Goal: Task Accomplishment & Management: Complete application form

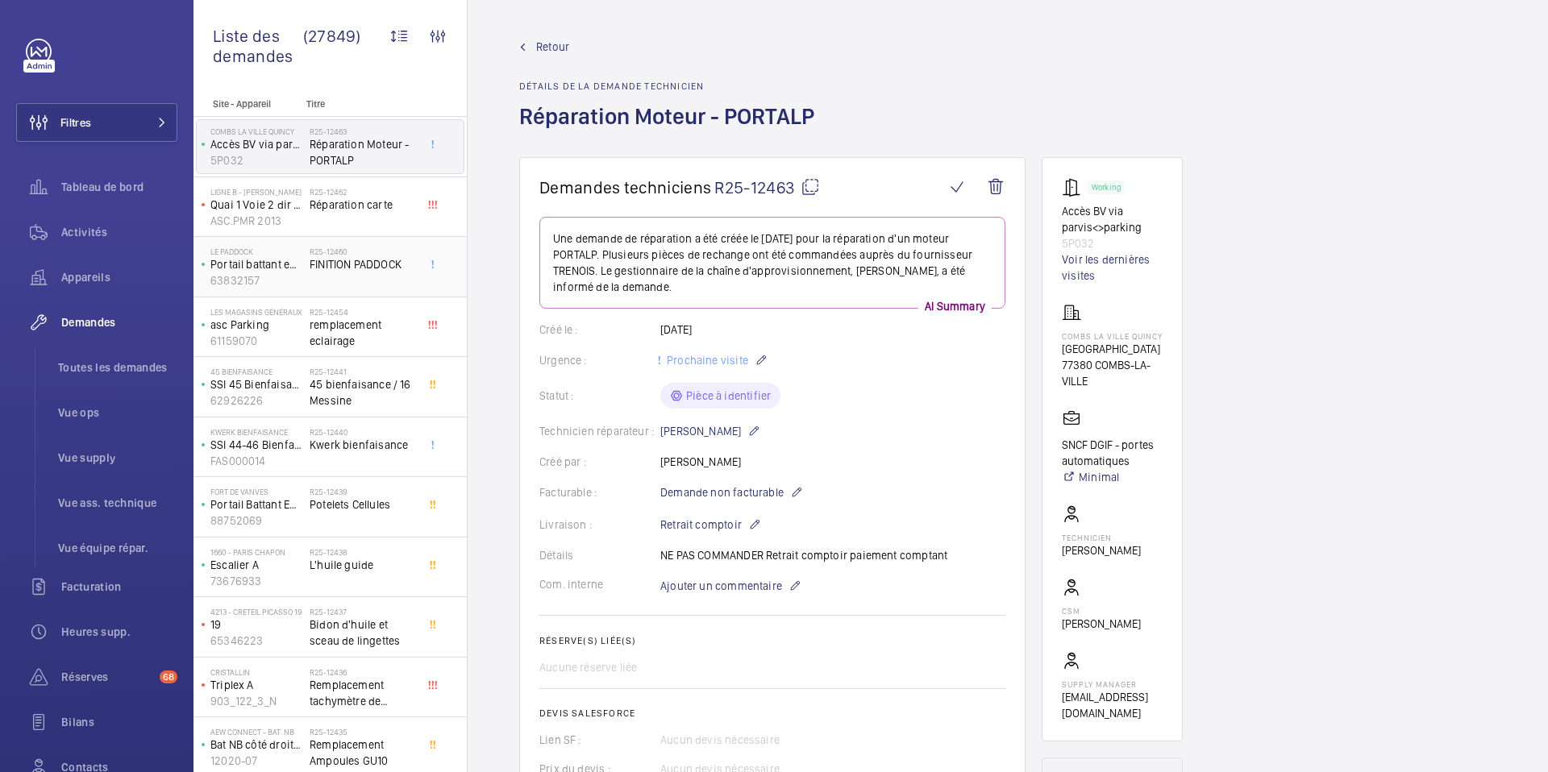
click at [343, 285] on div "R25-12460 FINITION PADDOCK" at bounding box center [363, 270] width 106 height 47
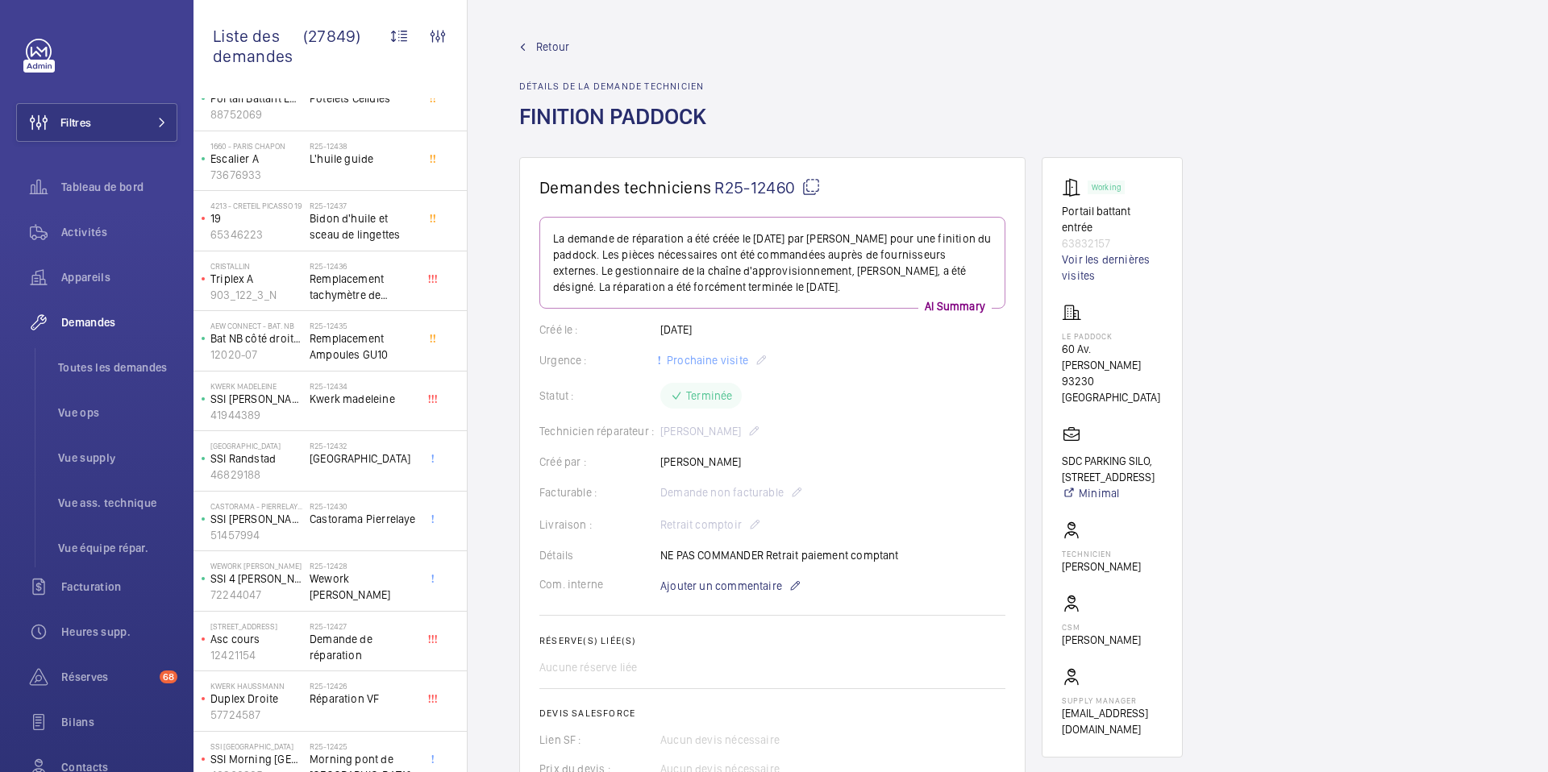
scroll to position [415, 0]
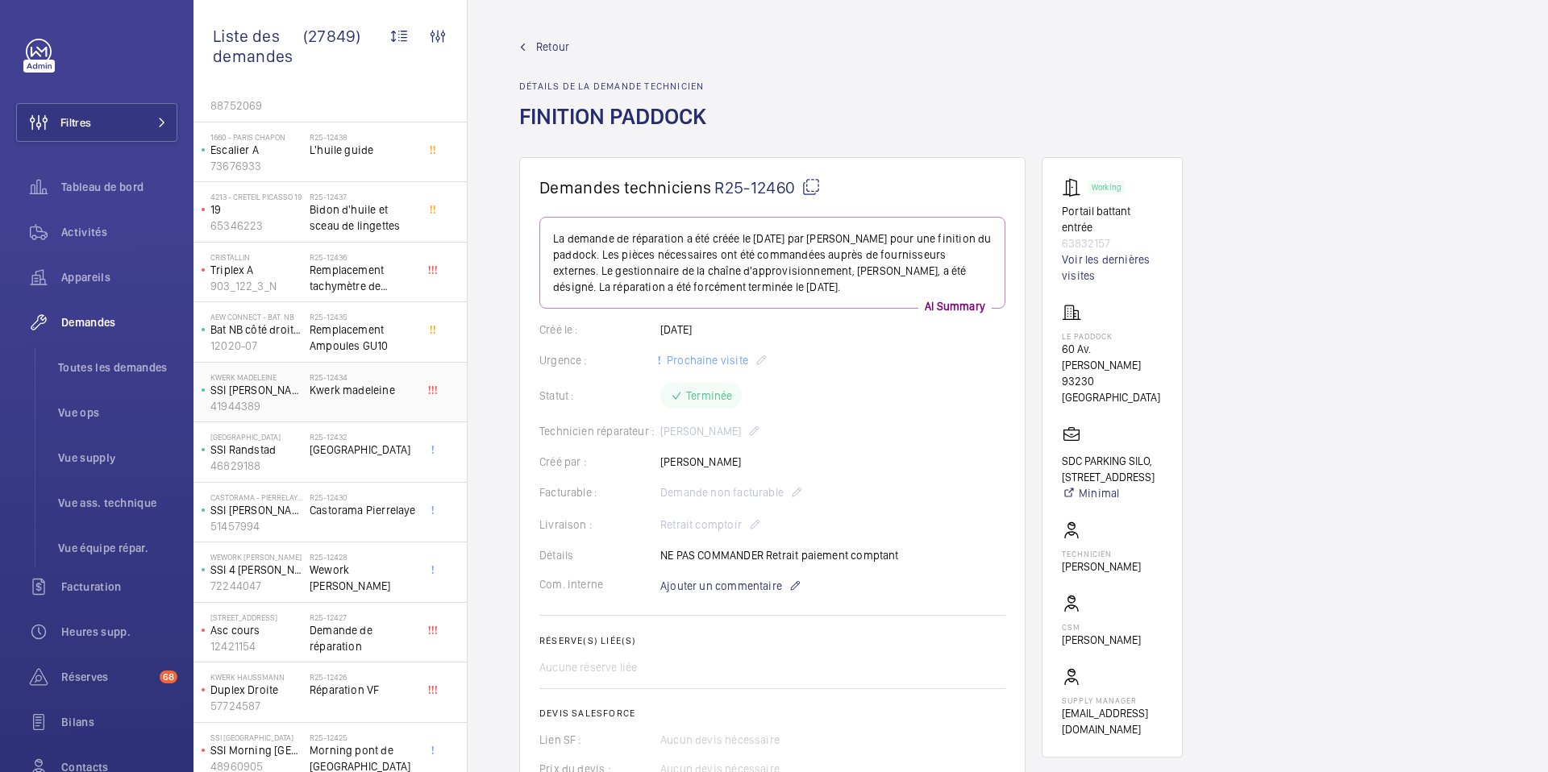
click at [342, 403] on div "R25-12434 Kwerk madeleine" at bounding box center [363, 395] width 106 height 47
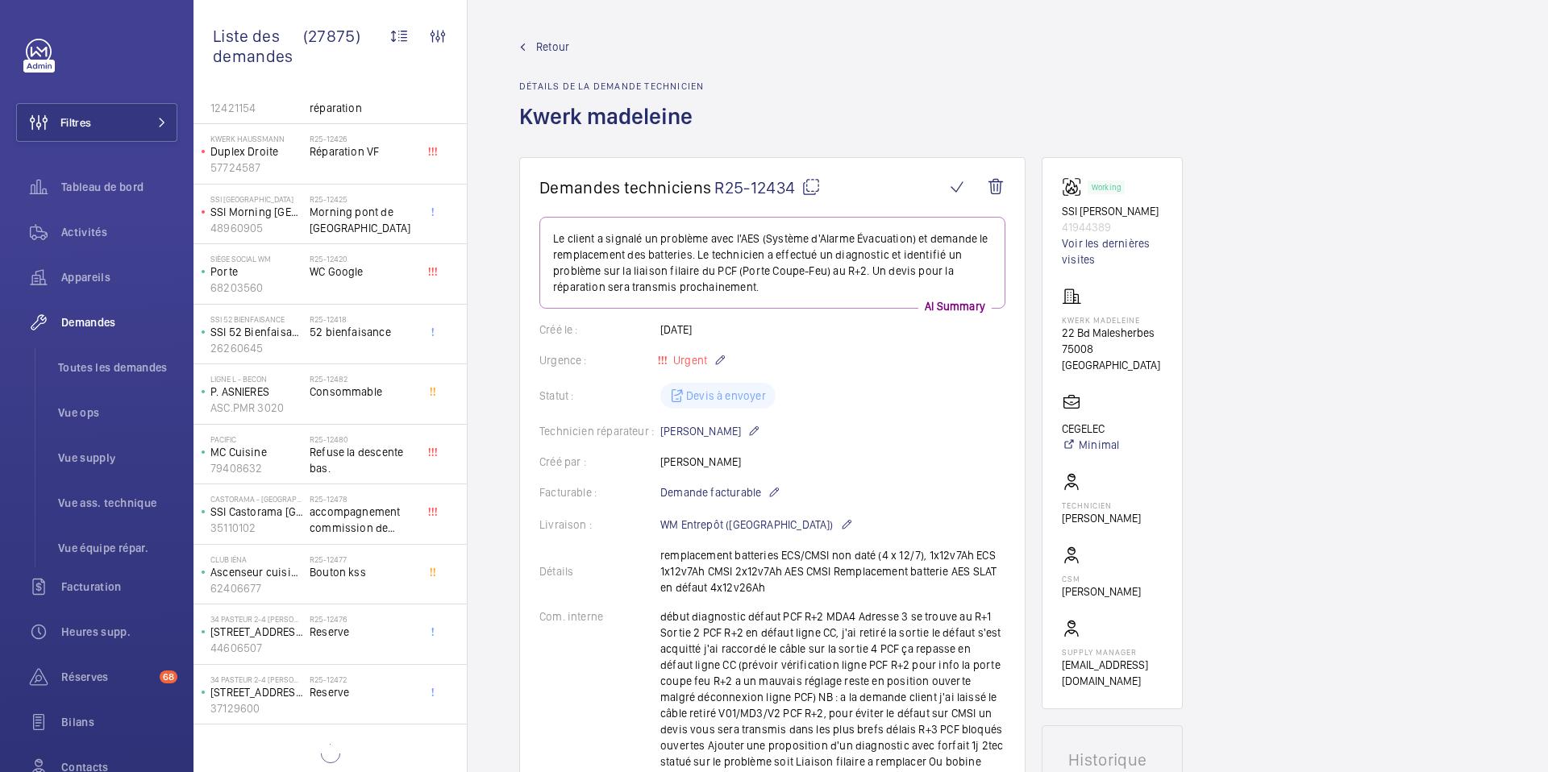
scroll to position [965, 0]
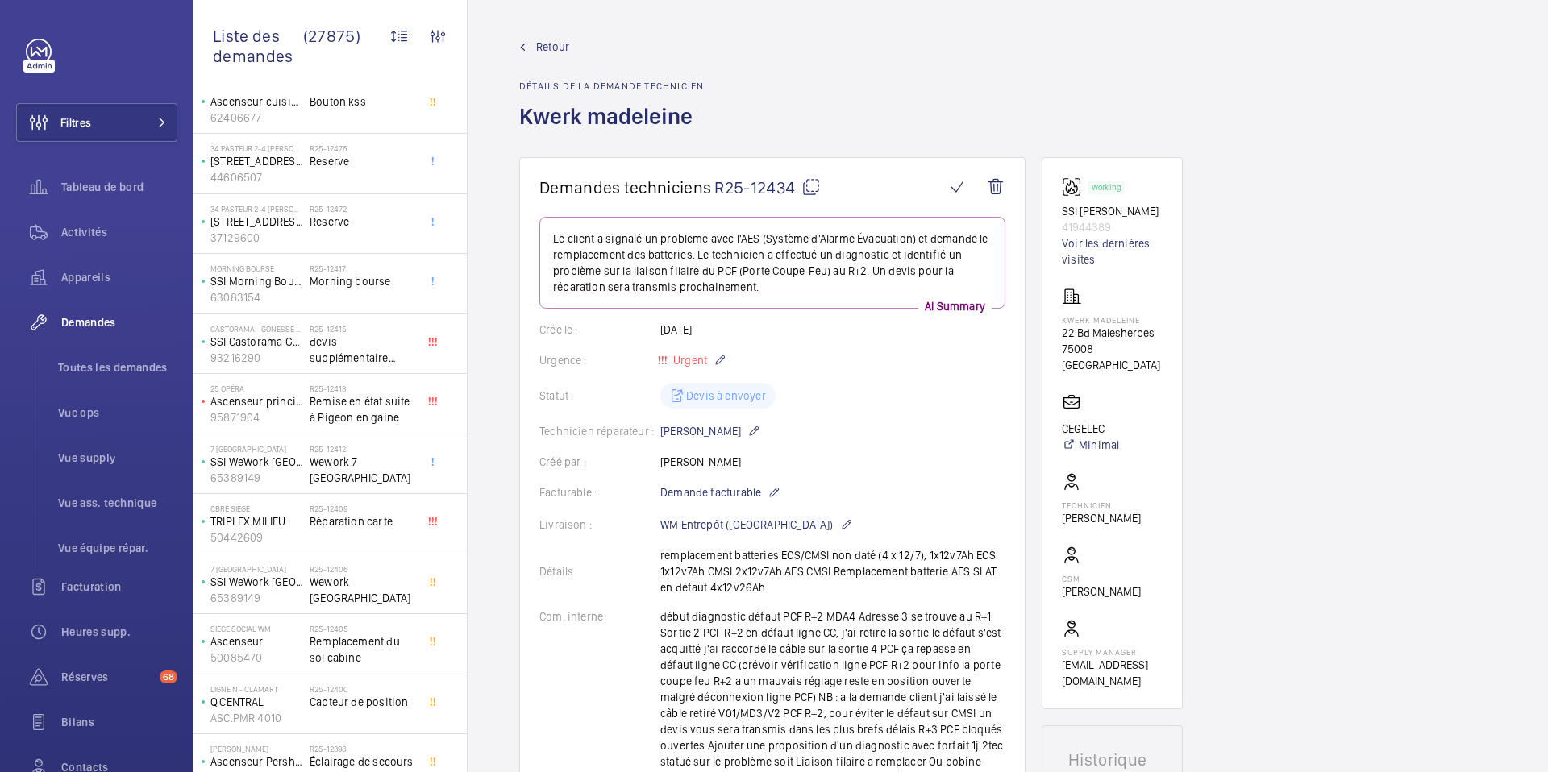
scroll to position [1434, 0]
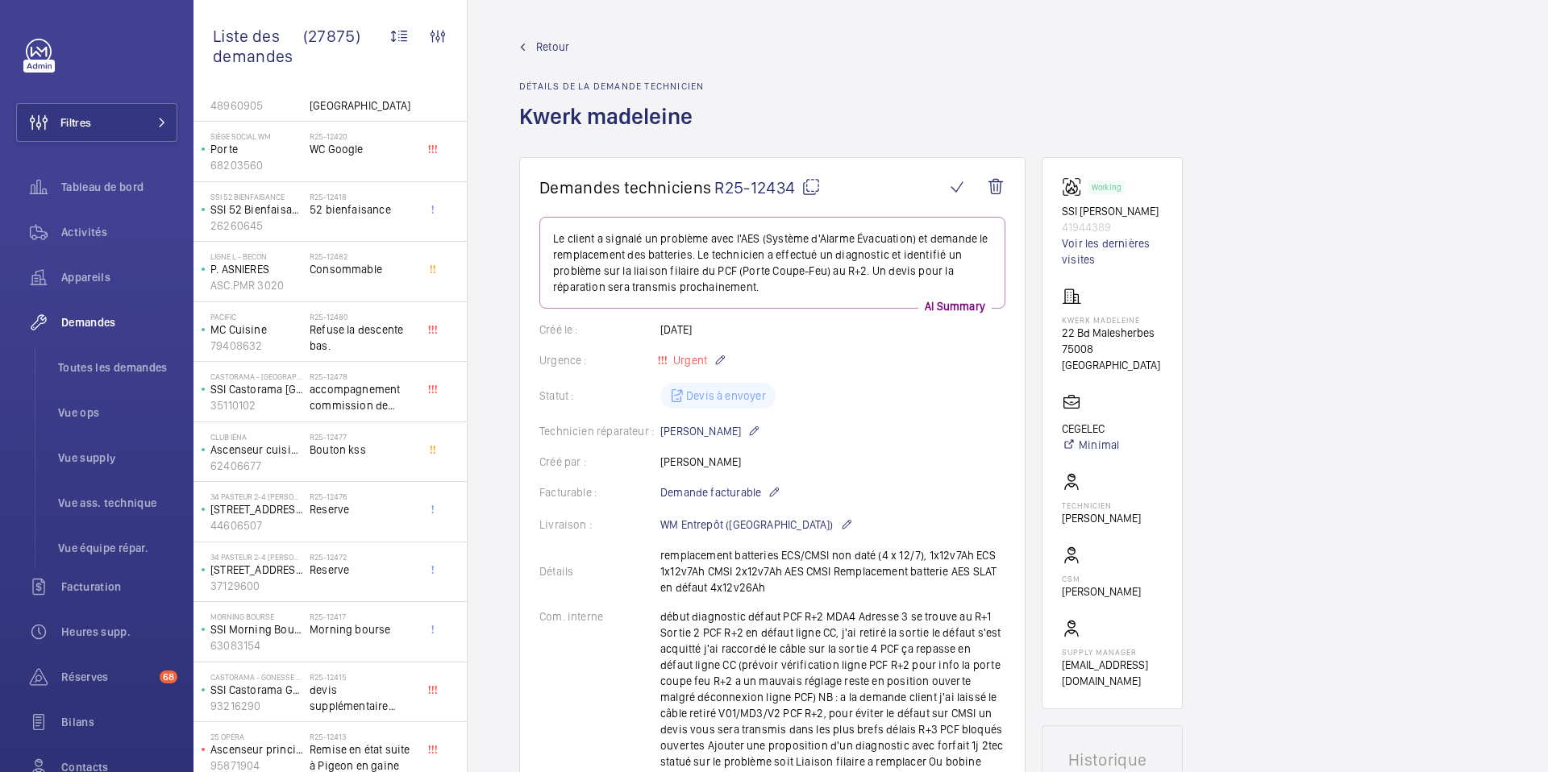
scroll to position [402, 0]
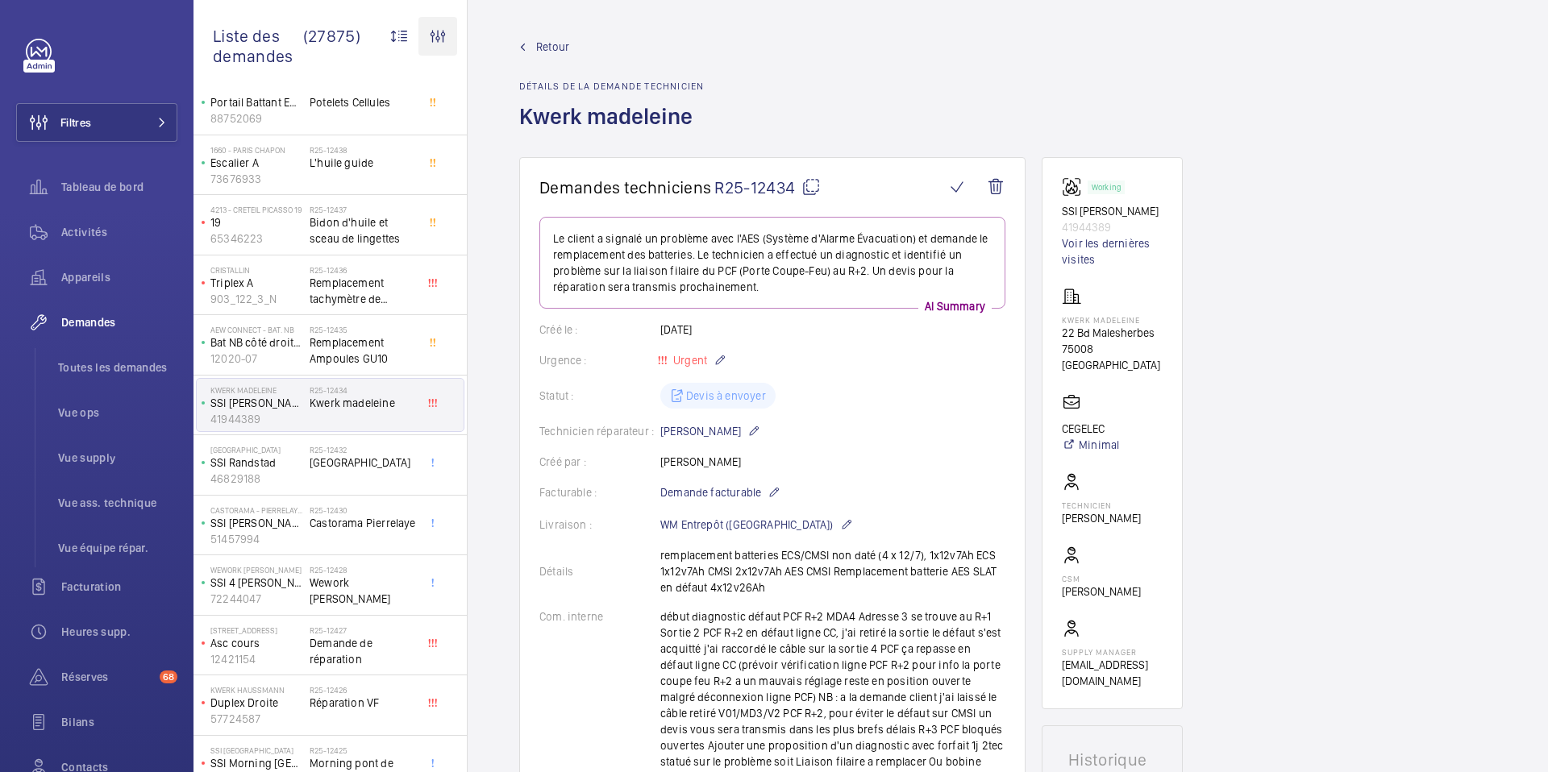
click at [439, 31] on wm-front-icon-button at bounding box center [437, 36] width 39 height 39
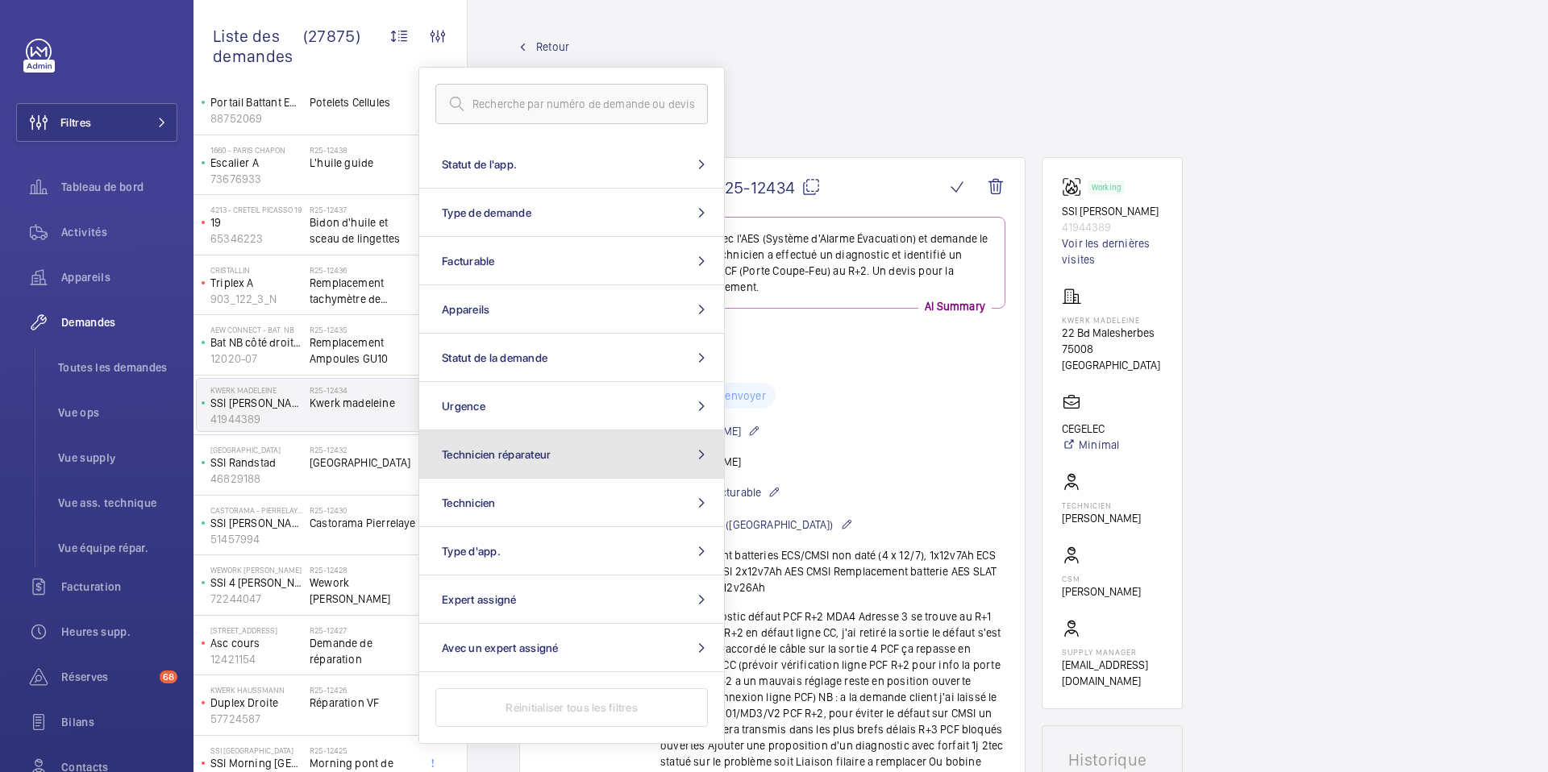
click at [501, 468] on button "Technicien réparateur" at bounding box center [571, 455] width 305 height 48
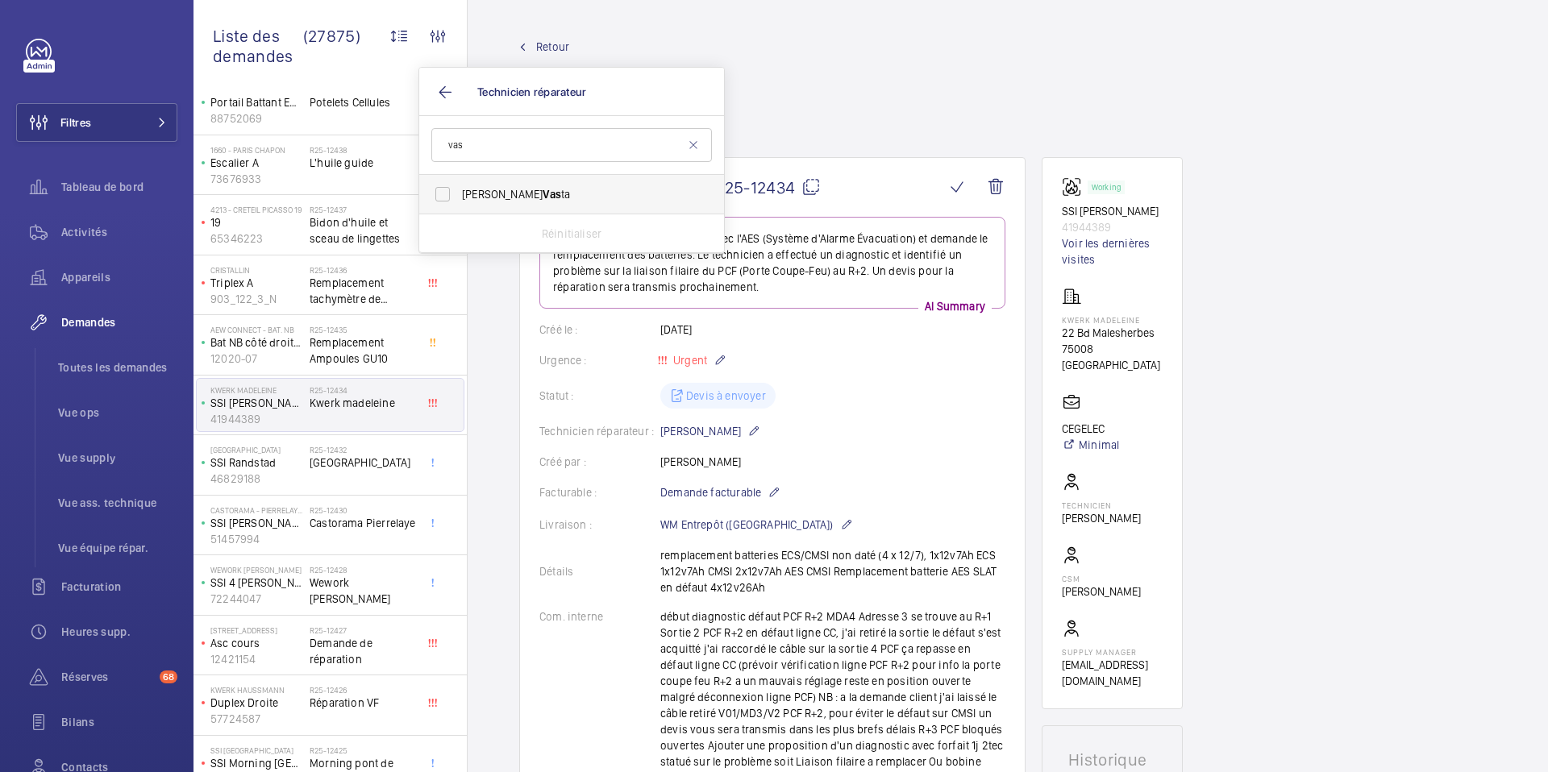
type input "vas"
click at [506, 194] on span "[PERSON_NAME] ta" at bounding box center [573, 194] width 222 height 16
click at [459, 194] on input "[PERSON_NAME] ta" at bounding box center [443, 194] width 32 height 32
checkbox input "true"
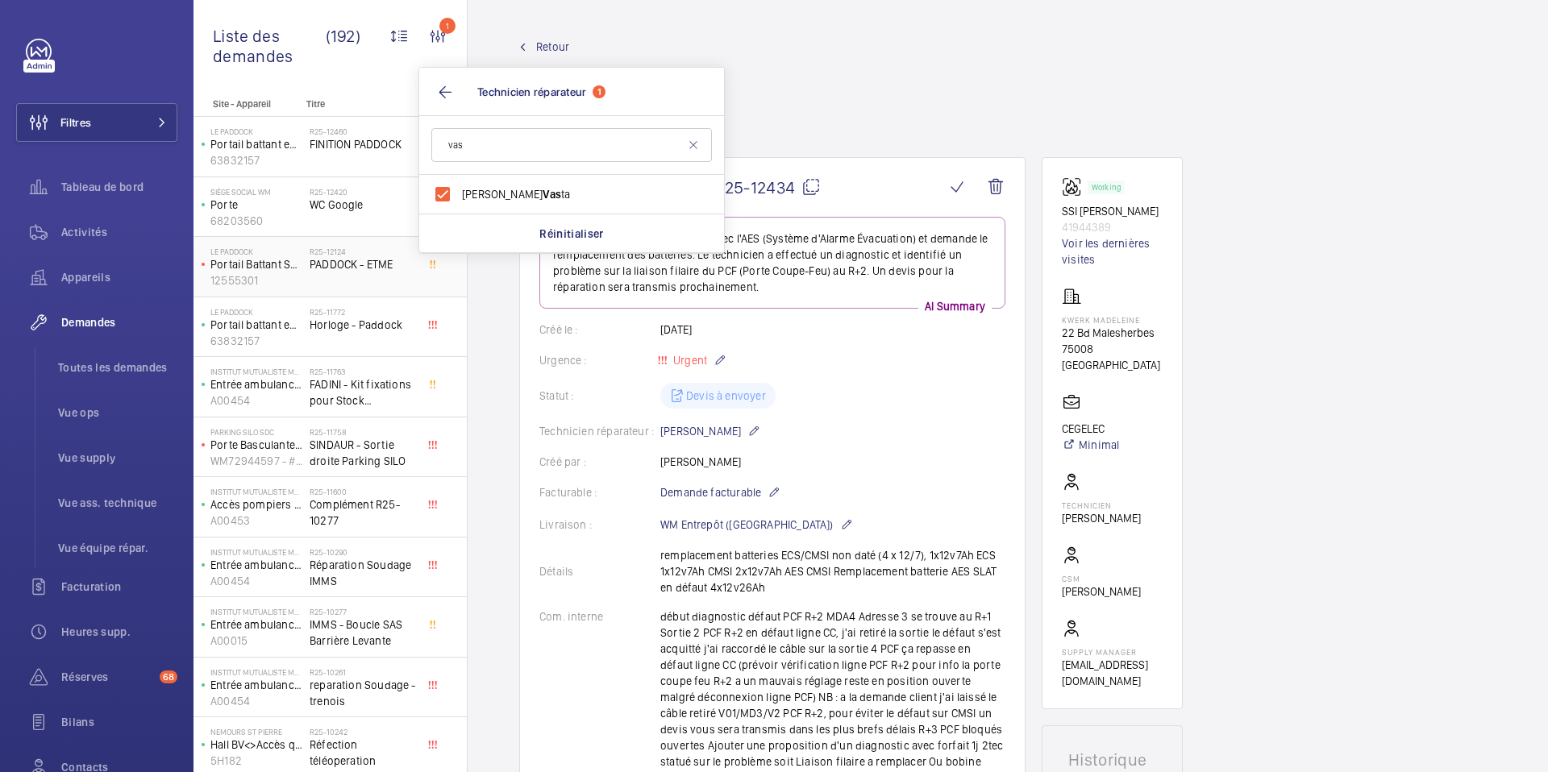
click at [335, 260] on span "PADDOCK - ETME" at bounding box center [363, 264] width 106 height 16
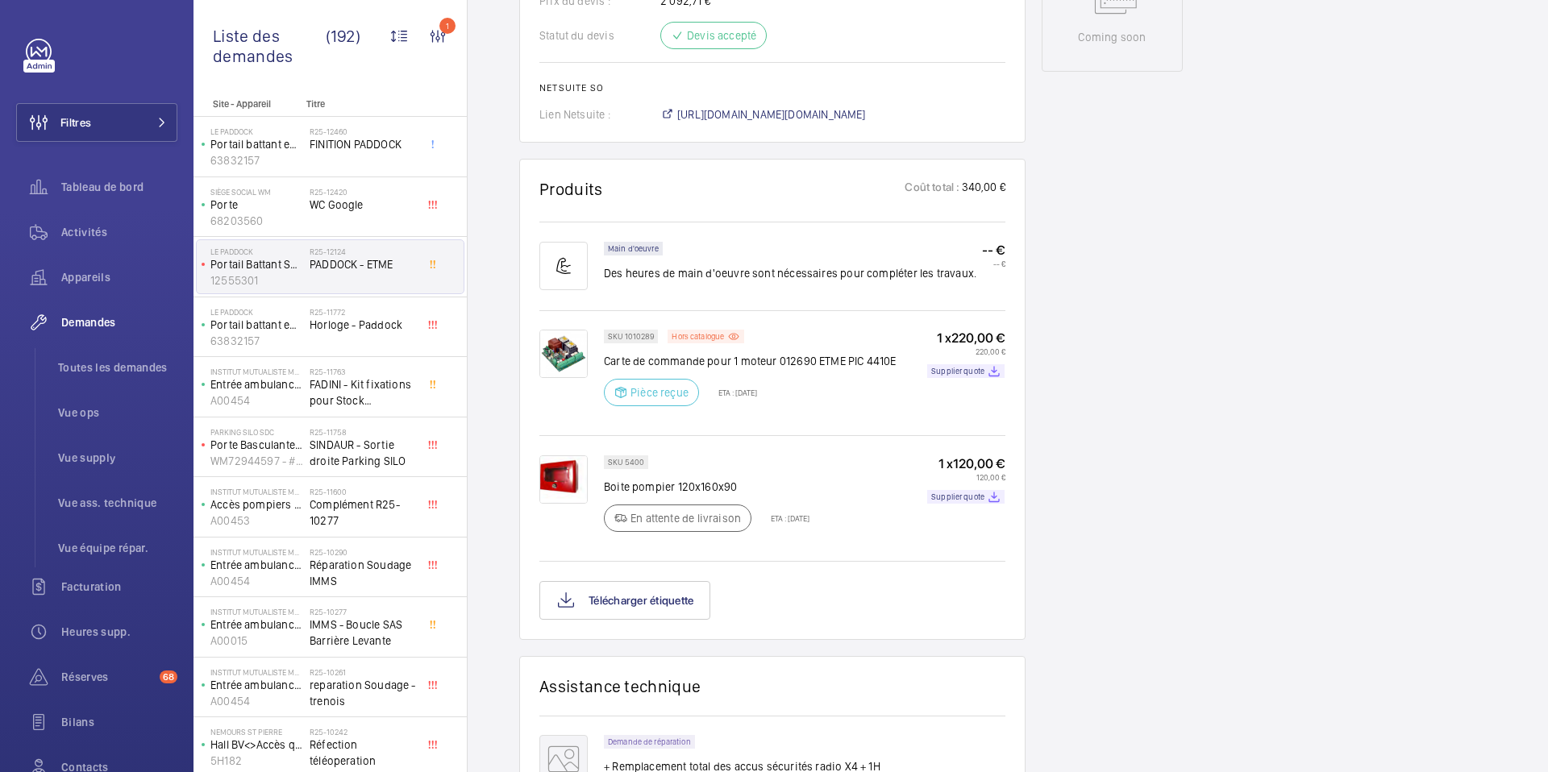
scroll to position [901, 0]
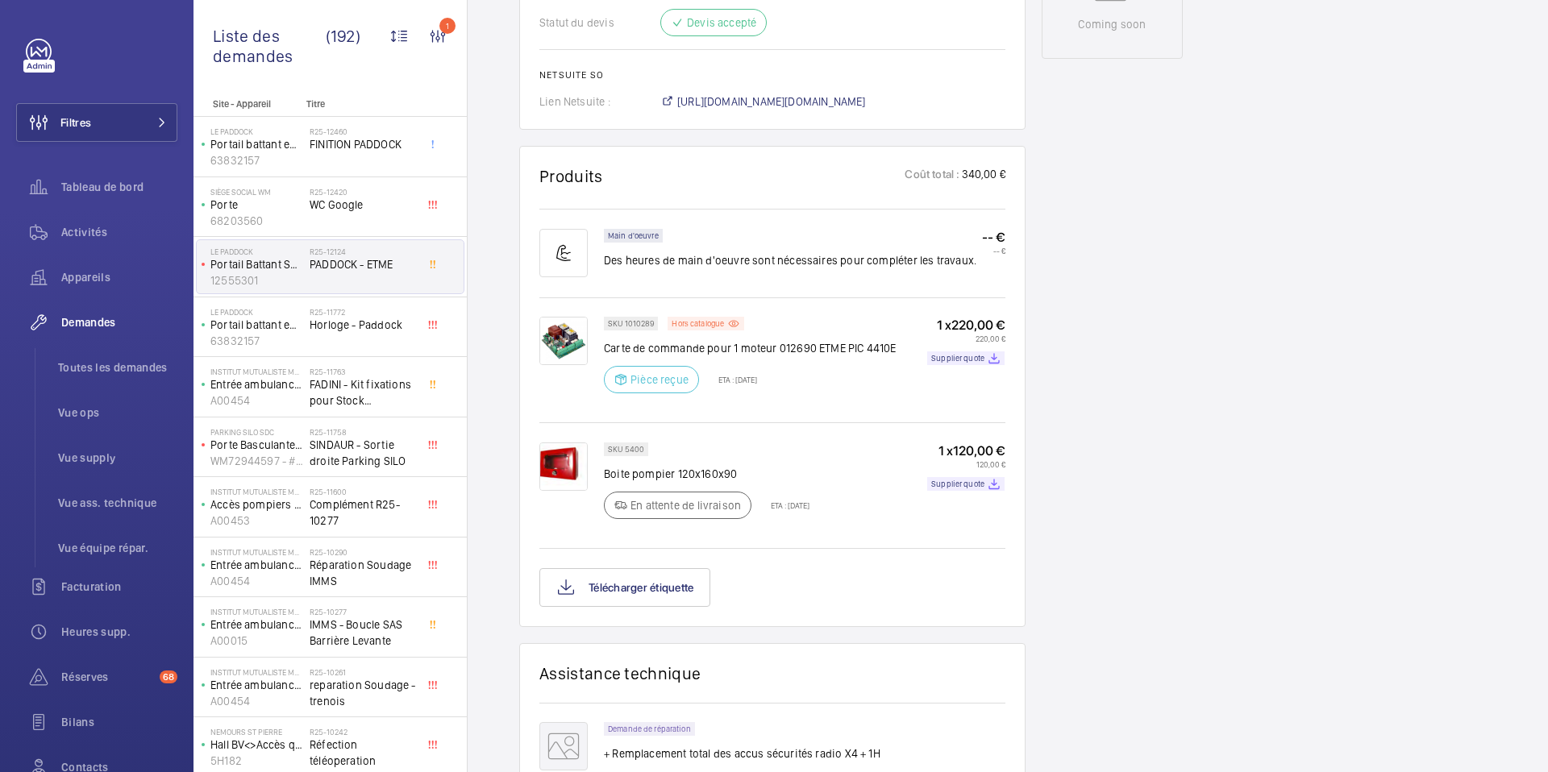
click at [767, 505] on div "SKU 5400 Boite pompier 120x160x90 En attente de livraison ETA : [DATE]" at bounding box center [707, 486] width 206 height 86
click at [642, 482] on p "Boite pompier 120x160x90" at bounding box center [707, 474] width 206 height 16
click at [628, 452] on p "SKU 5400" at bounding box center [626, 450] width 36 height 6
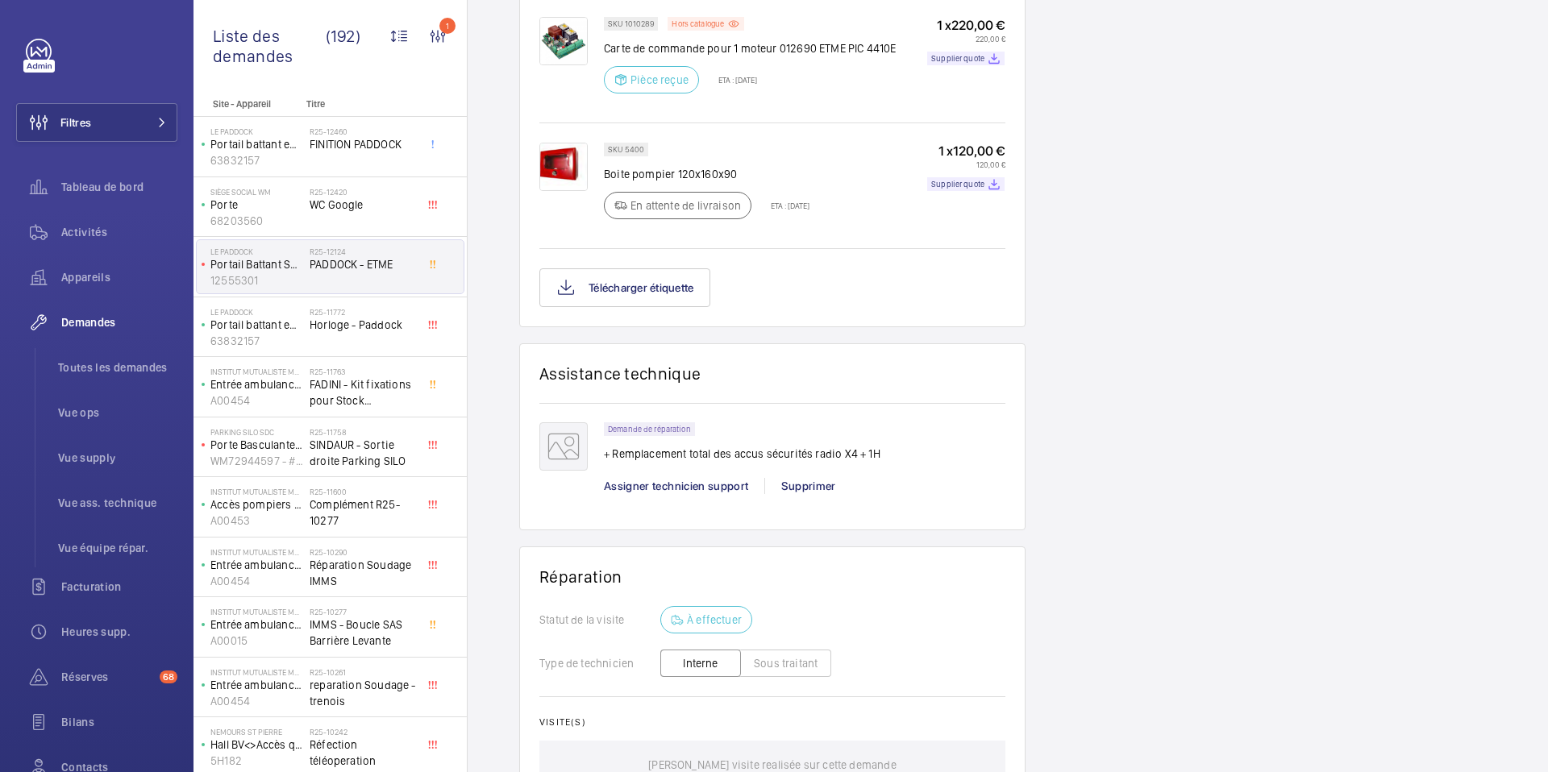
scroll to position [1202, 0]
click at [842, 227] on div "SKU 5400 Boite pompier 120x160x90 En attente de livraison ETA : [DATE] 1 x 120,…" at bounding box center [805, 184] width 402 height 86
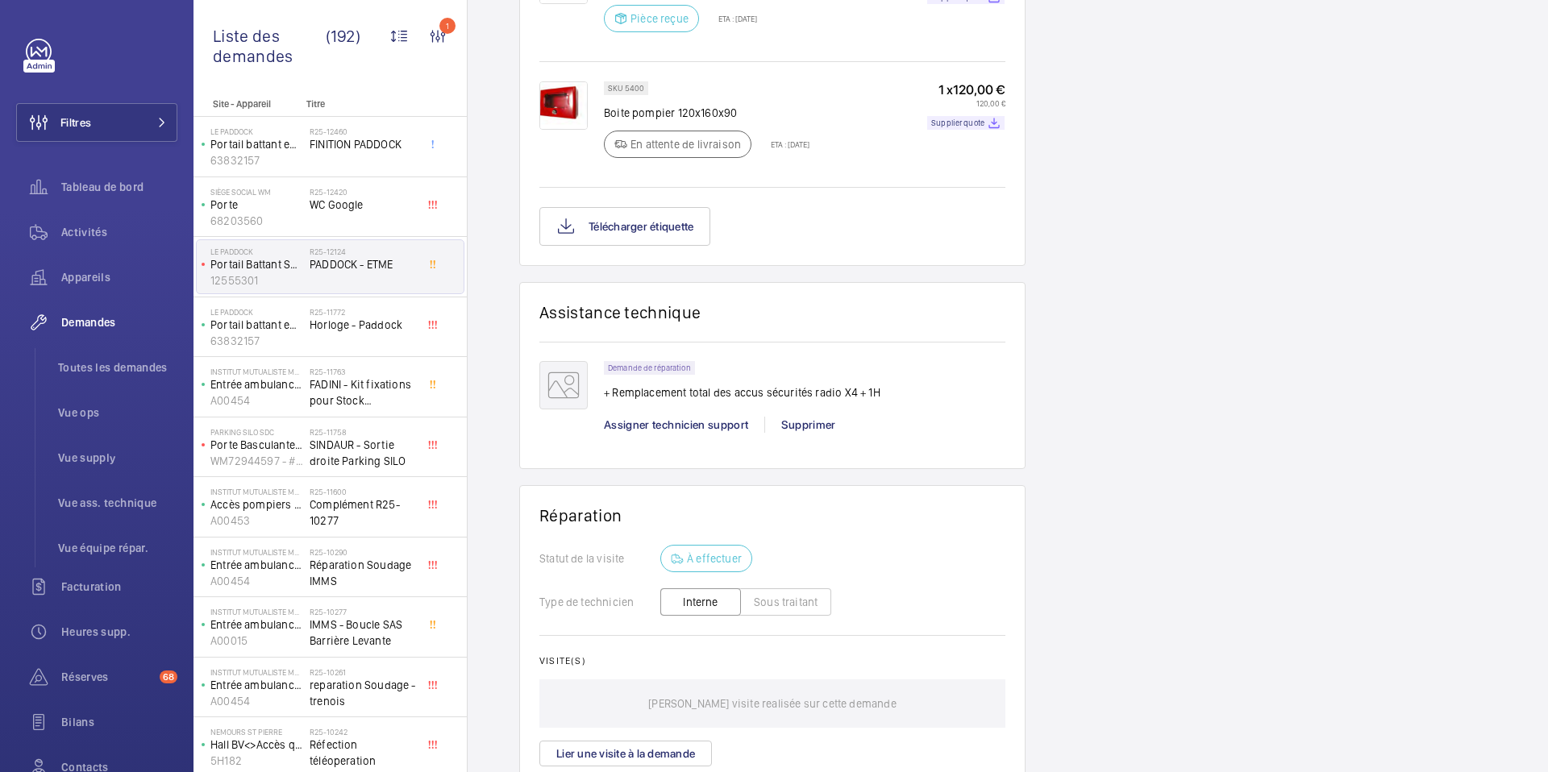
scroll to position [1088, 0]
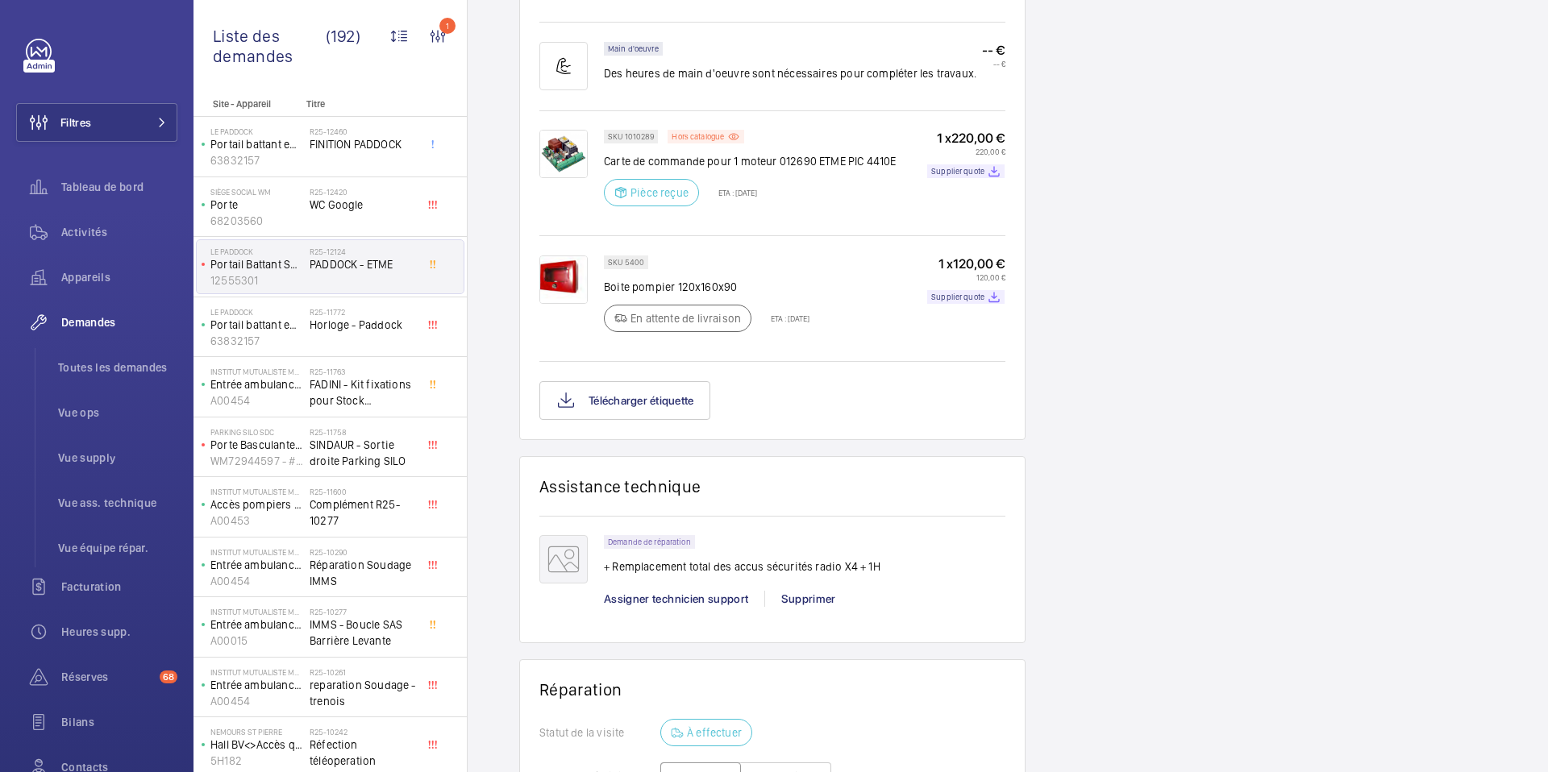
click at [875, 216] on div "SKU 1010289 Hors catalogue Carte de commande pour 1 moteur 012690 ETME PIC 4410…" at bounding box center [750, 173] width 293 height 86
click at [789, 295] on p "Boite pompier 120x160x90" at bounding box center [707, 287] width 206 height 16
click at [843, 321] on div "SKU 5400 Boite pompier 120x160x90 En attente de livraison ETA : [DATE] 1 x 120,…" at bounding box center [805, 299] width 402 height 86
click at [626, 265] on p "SKU 5400" at bounding box center [626, 263] width 36 height 6
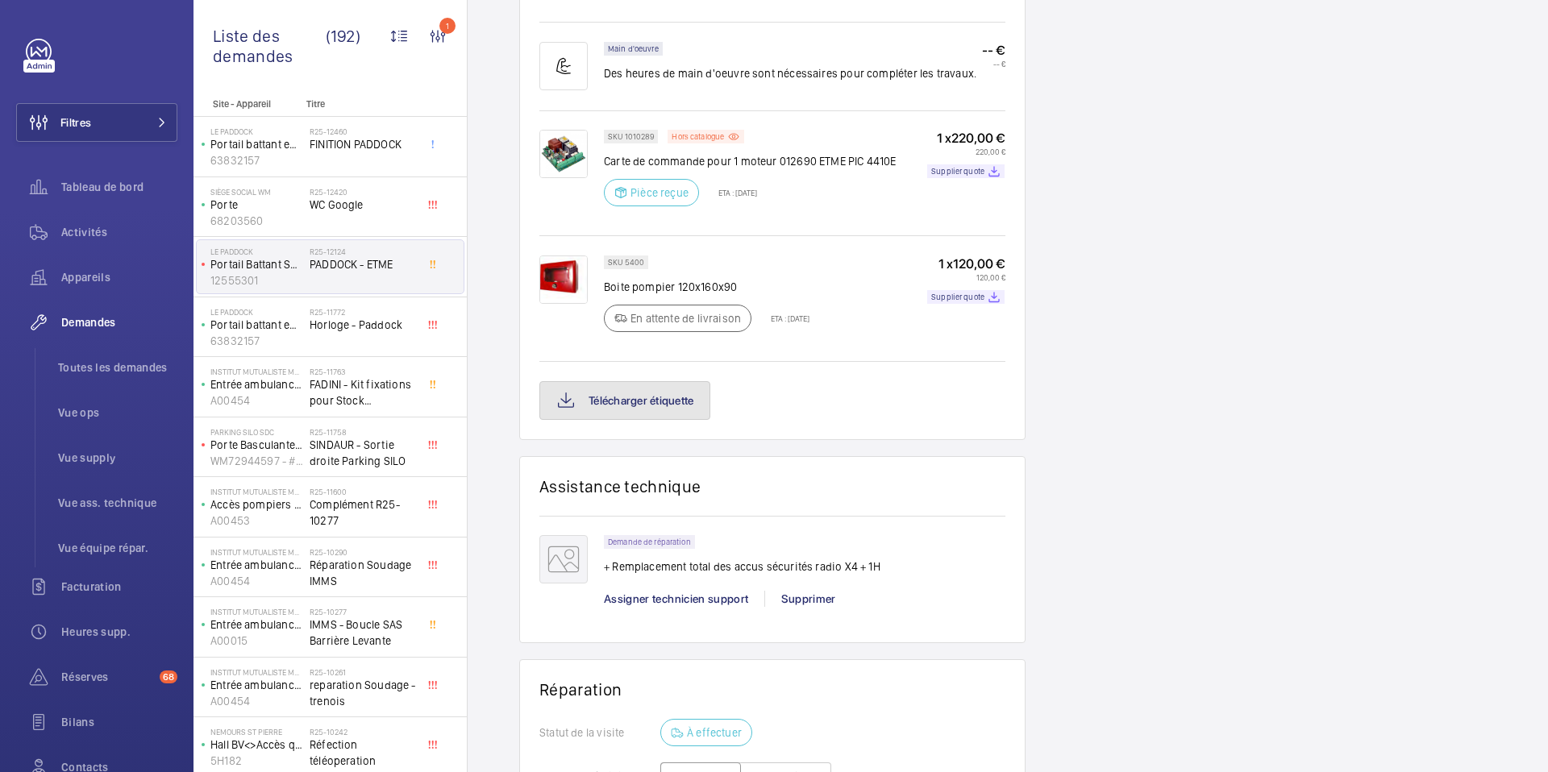
click at [660, 420] on button "Télécharger étiquette" at bounding box center [624, 400] width 171 height 39
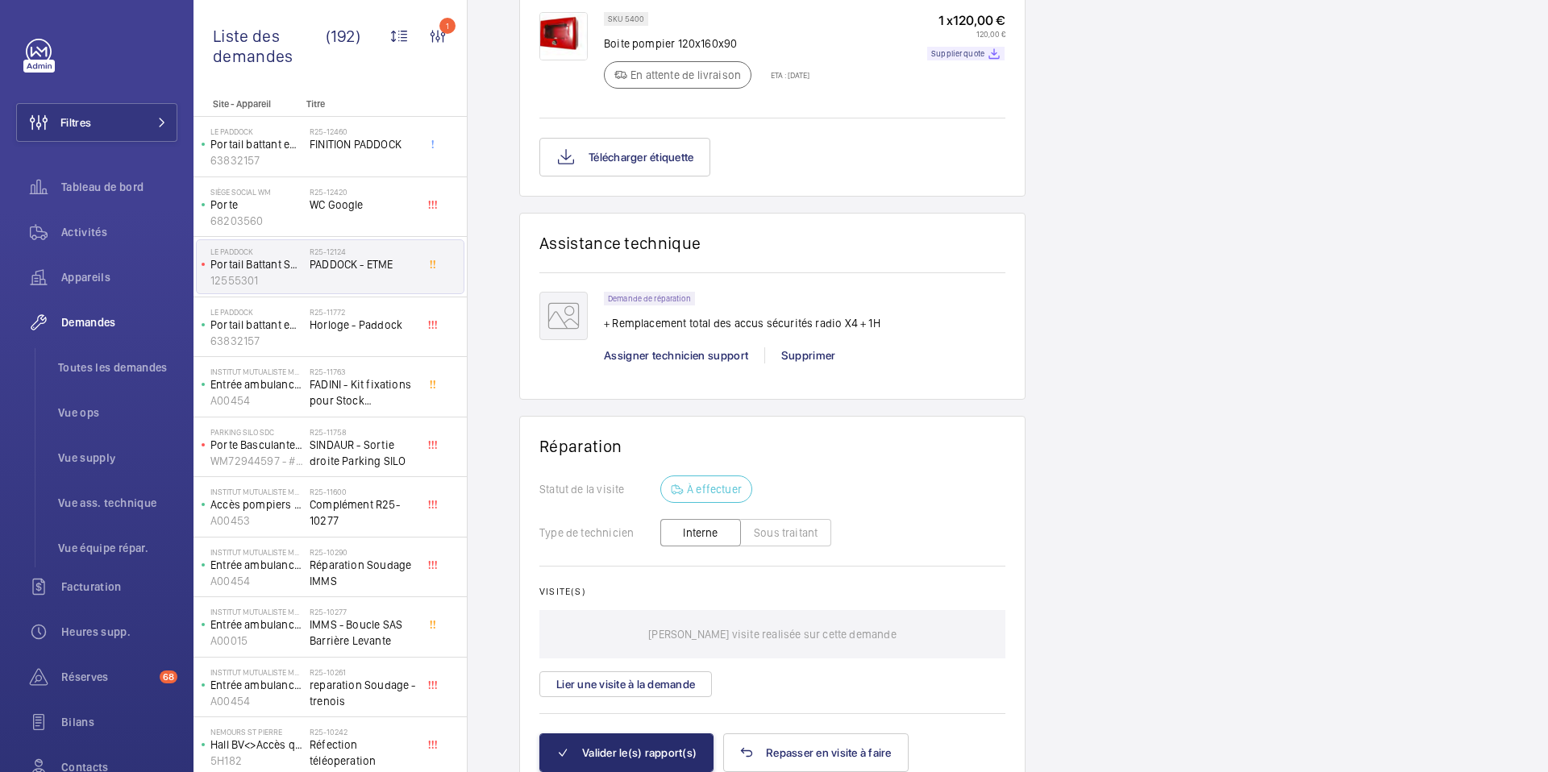
scroll to position [1447, 0]
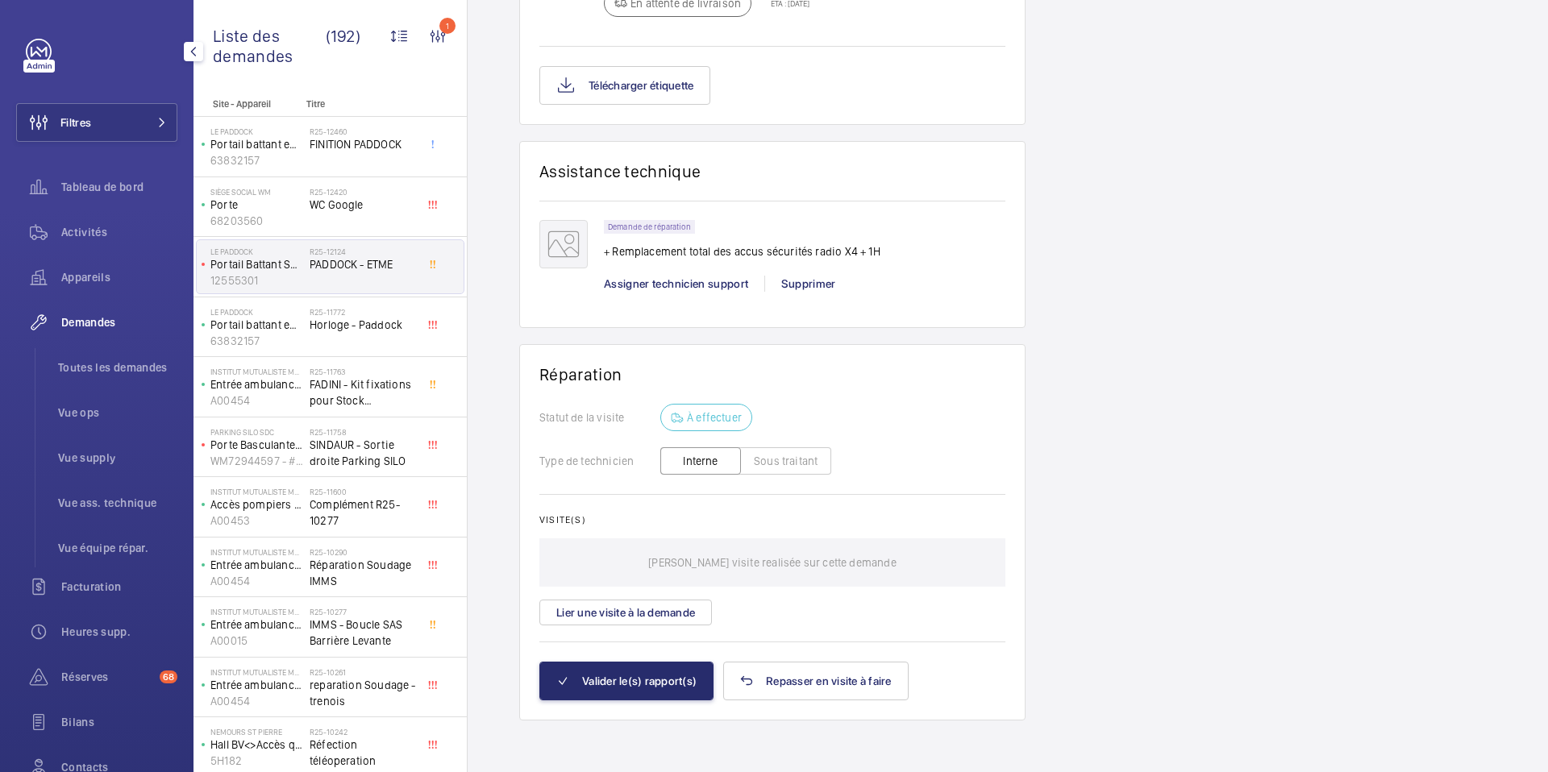
click at [189, 49] on mat-icon "button" at bounding box center [193, 51] width 19 height 13
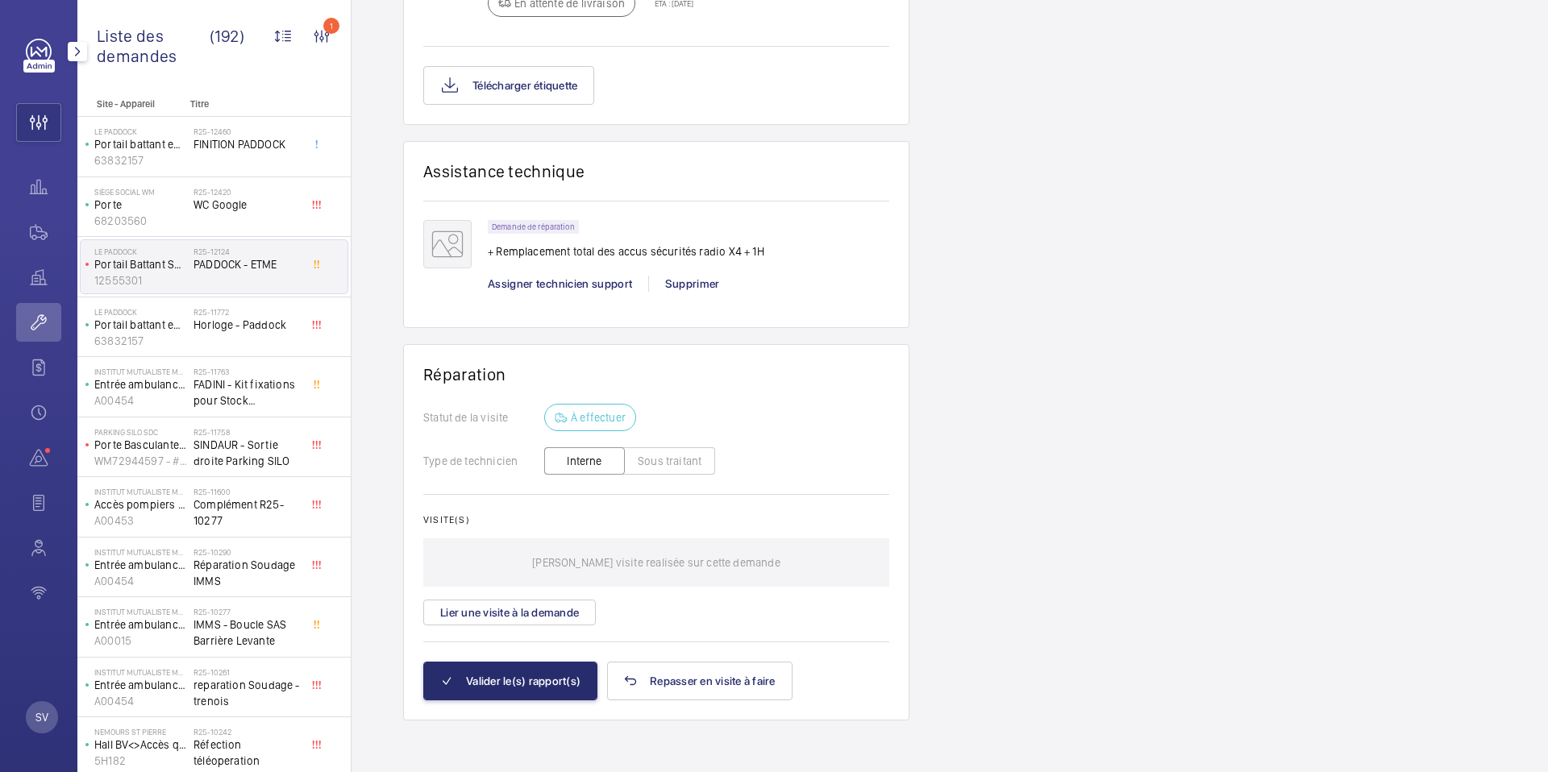
click at [72, 55] on mat-icon "button" at bounding box center [77, 51] width 19 height 13
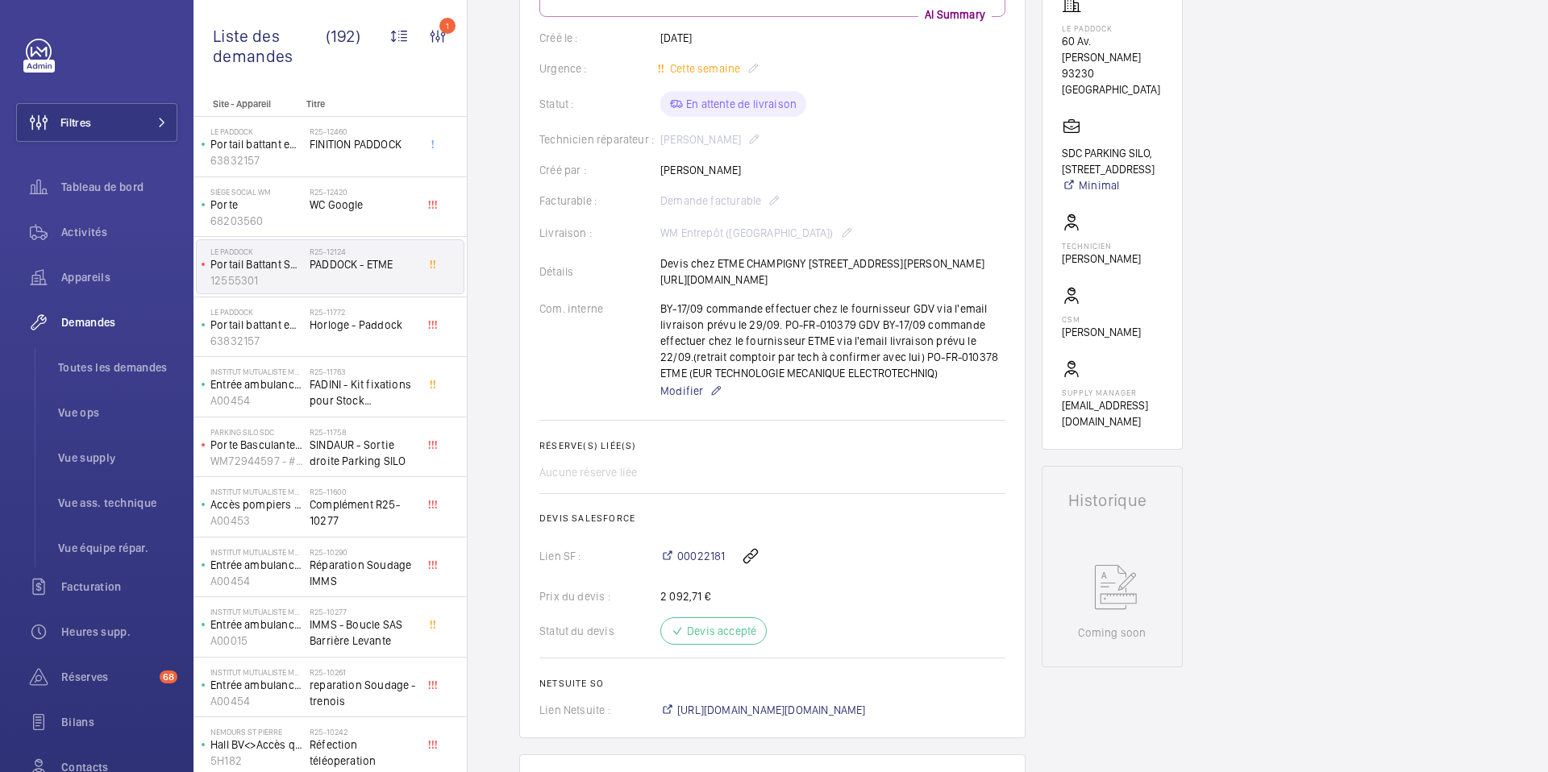
scroll to position [0, 0]
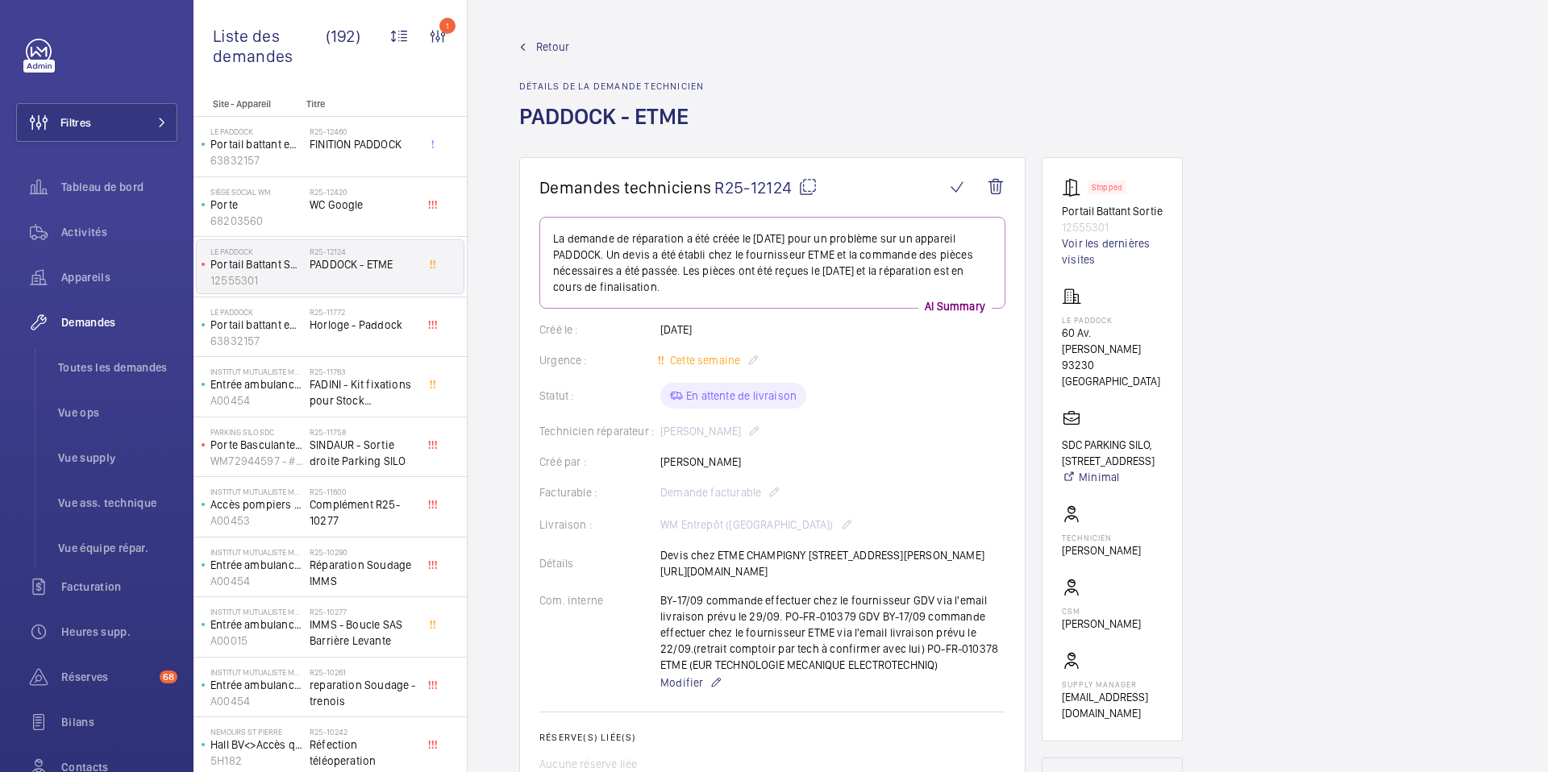
click at [545, 52] on span "Retour" at bounding box center [552, 47] width 33 height 16
click at [526, 45] on mat-icon at bounding box center [522, 47] width 7 height 7
click at [545, 49] on span "Retour" at bounding box center [552, 47] width 33 height 16
click at [364, 152] on span "FINITION PADDOCK" at bounding box center [363, 144] width 106 height 16
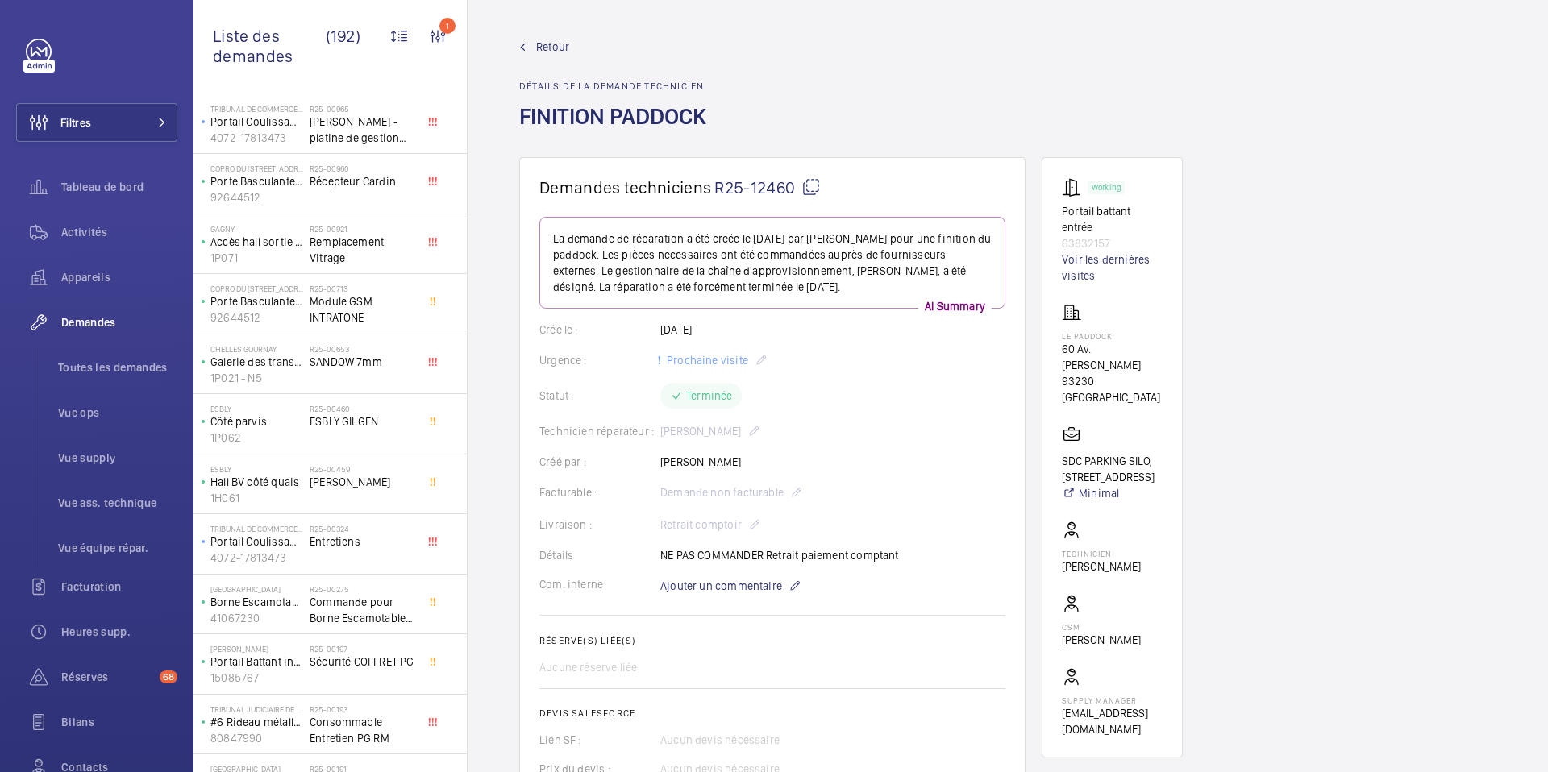
scroll to position [1806, 0]
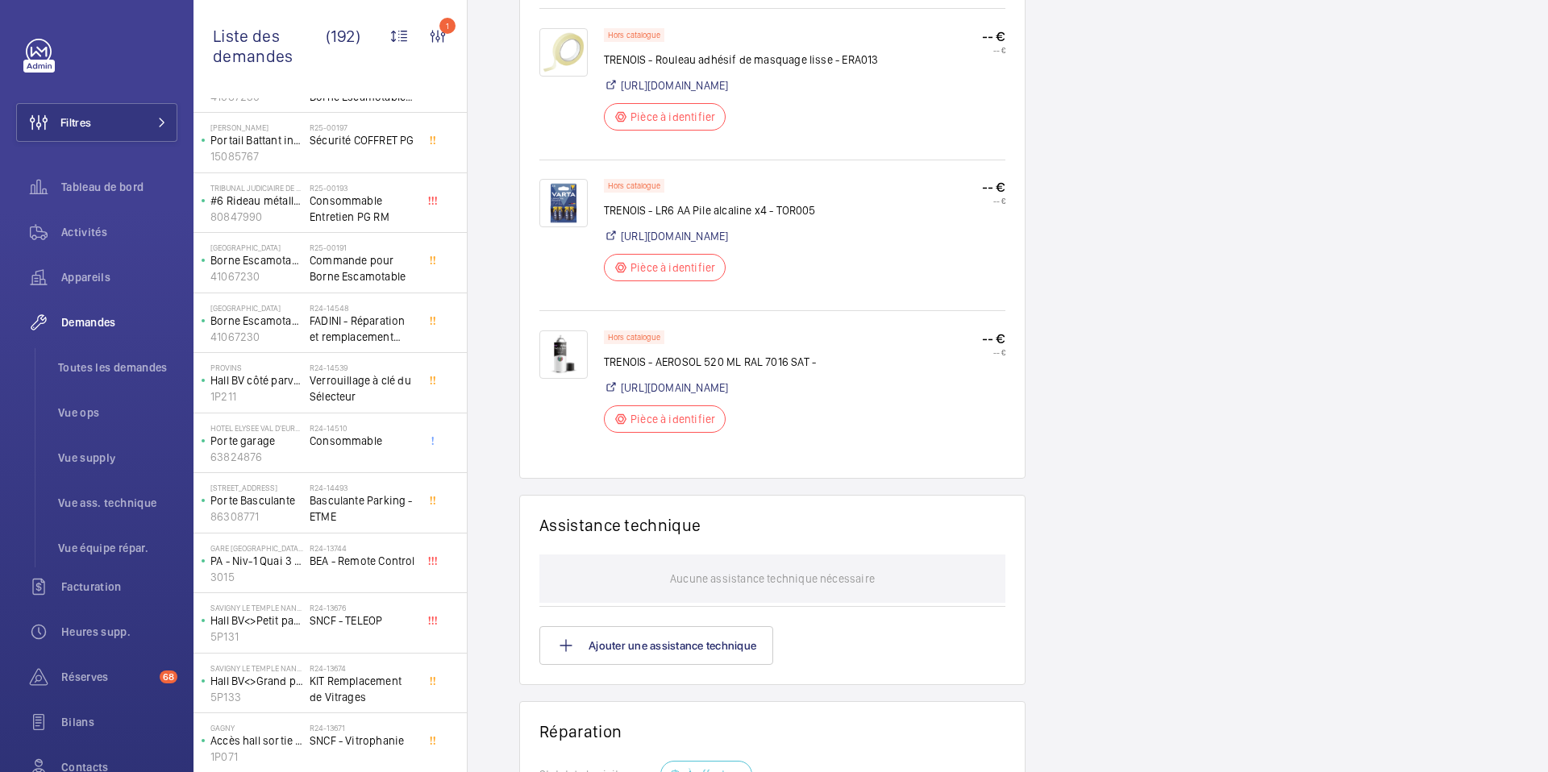
scroll to position [1337, 0]
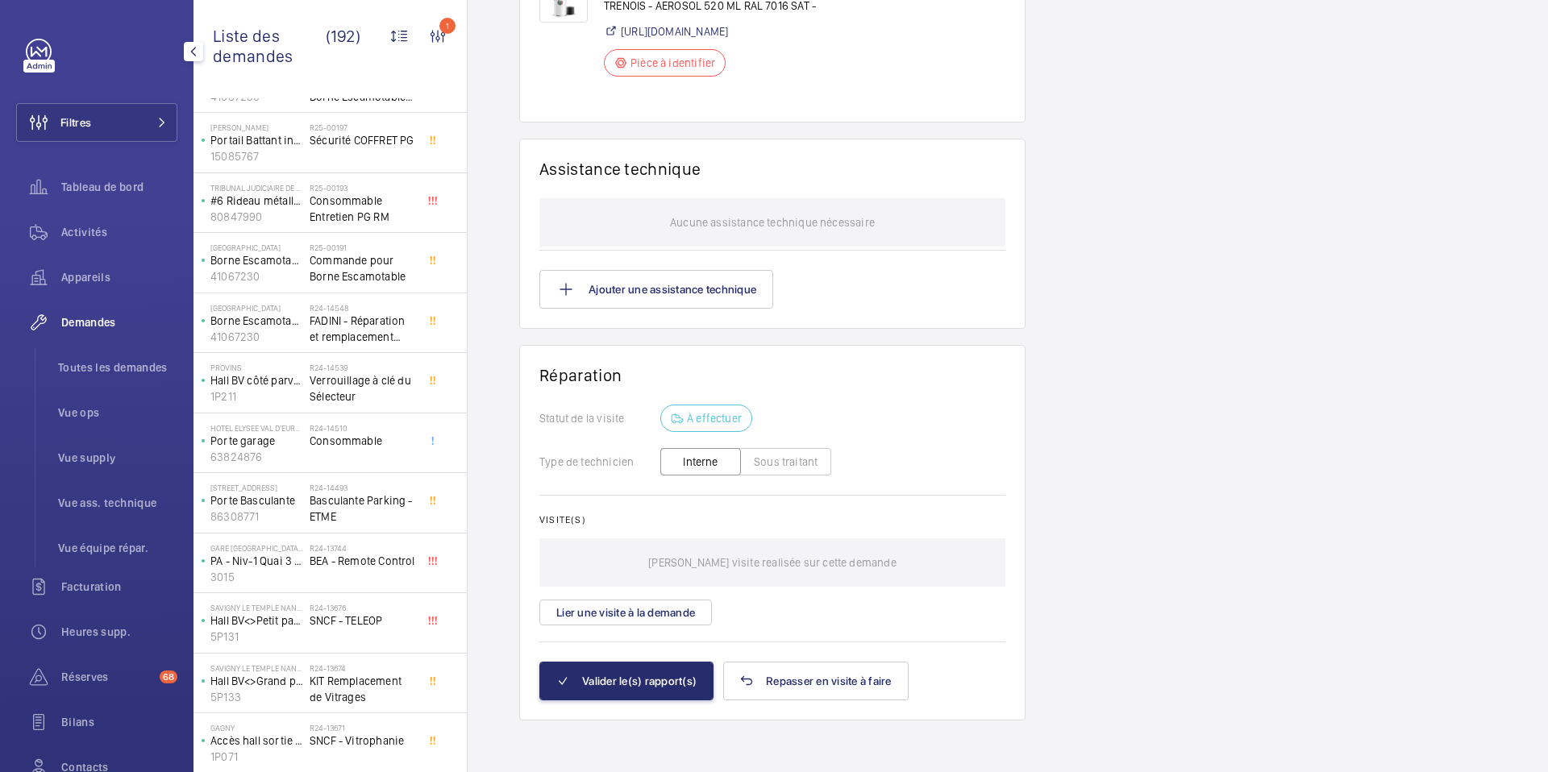
click at [106, 310] on div "Demandes" at bounding box center [96, 322] width 161 height 39
click at [97, 318] on span "Demandes" at bounding box center [119, 322] width 116 height 16
click at [94, 367] on span "Toutes les demandes" at bounding box center [117, 368] width 119 height 16
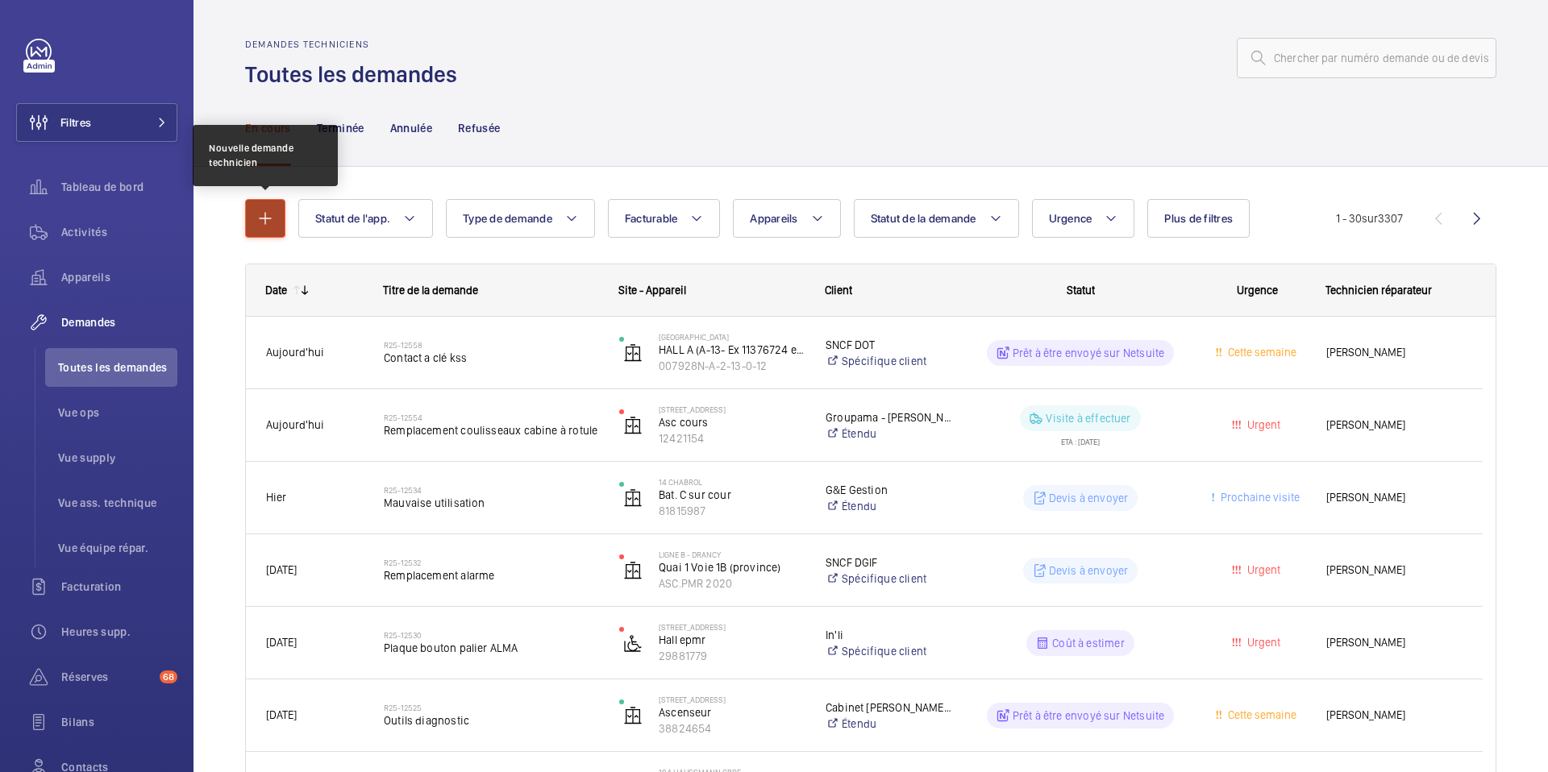
click at [273, 211] on mat-icon "button" at bounding box center [265, 218] width 19 height 19
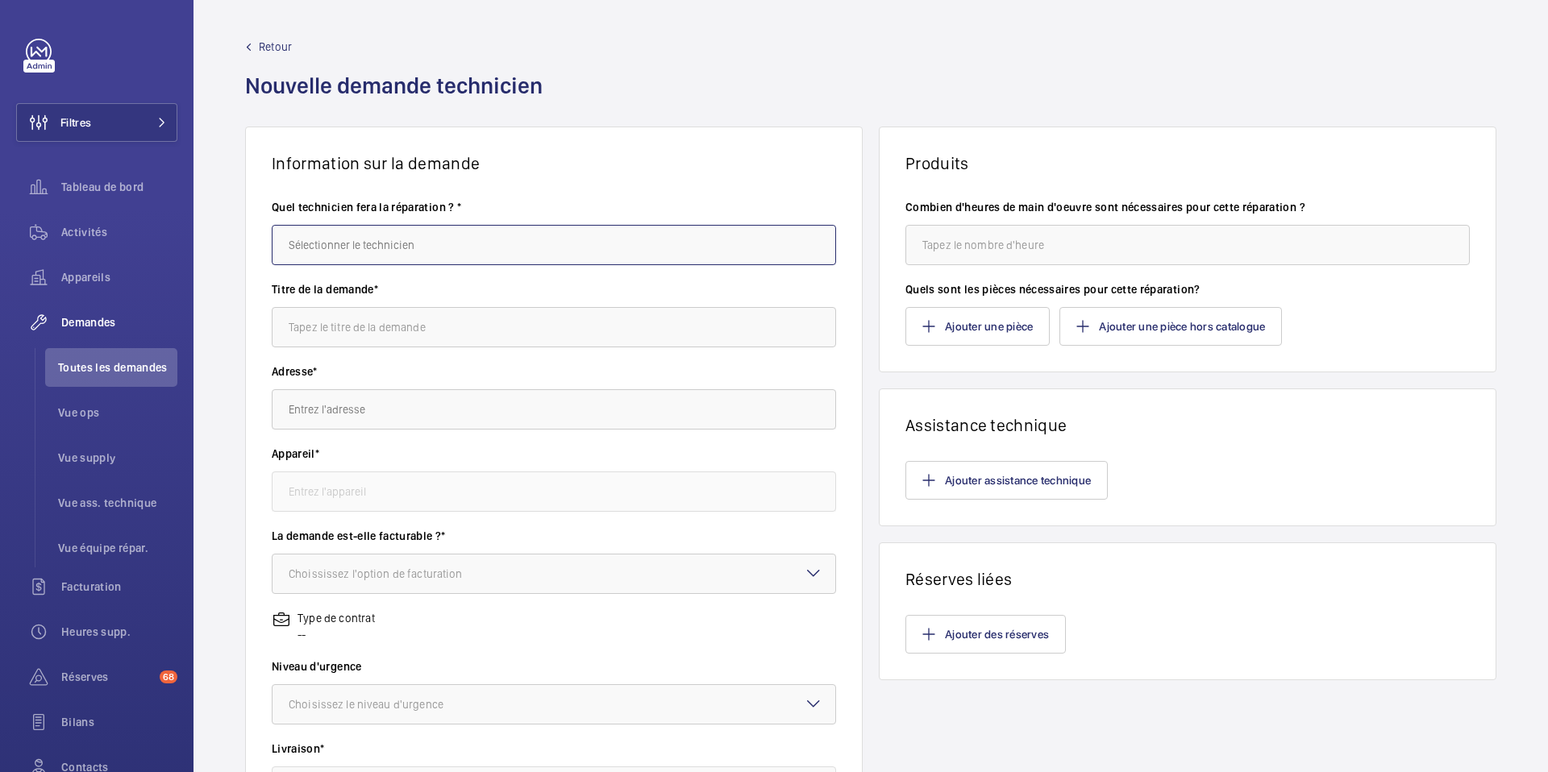
click at [505, 237] on input "text" at bounding box center [554, 245] width 564 height 40
type input "[PERSON_NAME]"
click at [436, 321] on input "text" at bounding box center [554, 327] width 564 height 40
click at [362, 329] on input "Dever" at bounding box center [554, 327] width 564 height 40
type input "Déverrouillage"
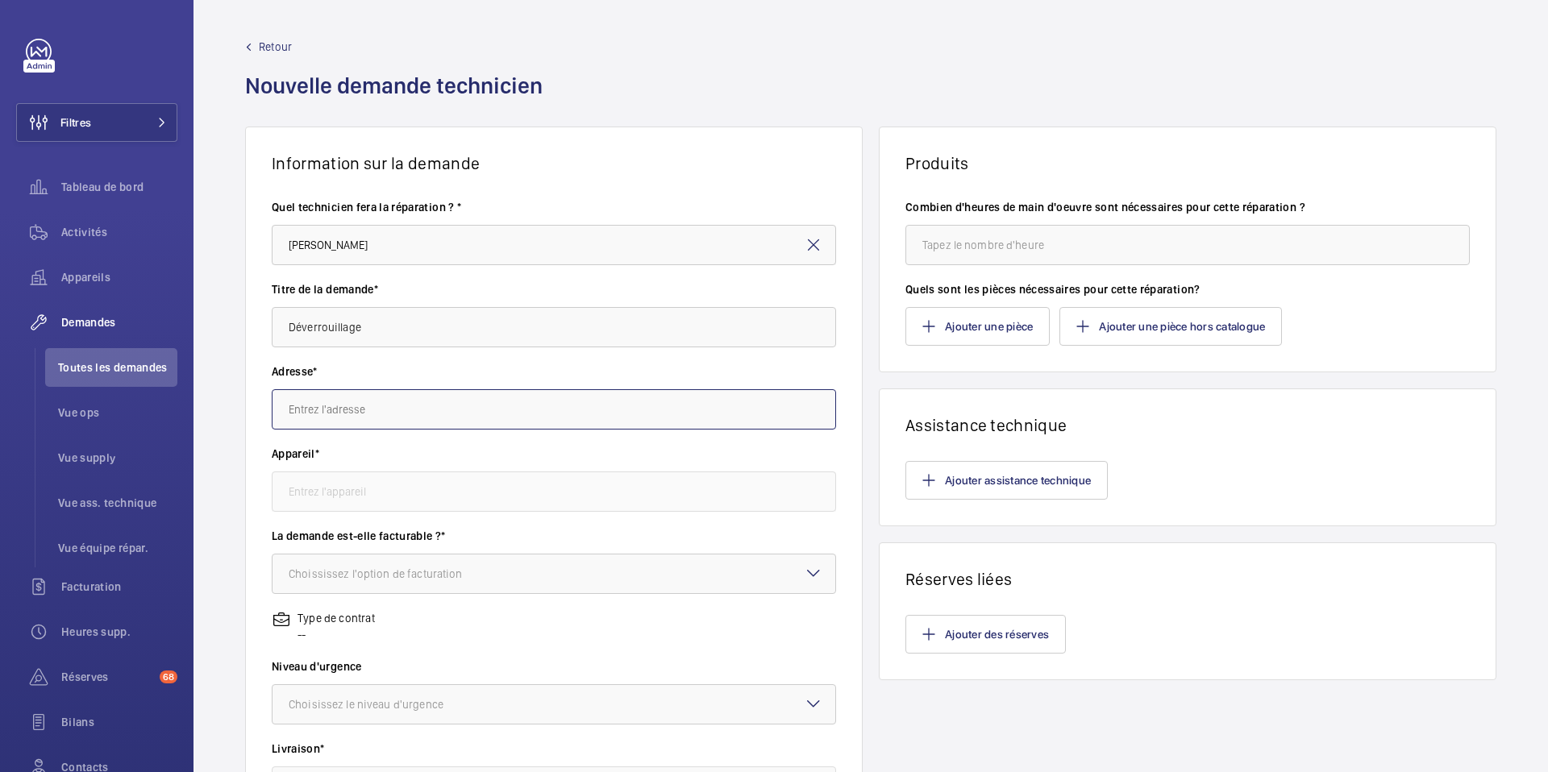
click at [378, 422] on input "text" at bounding box center [554, 409] width 564 height 40
type input "Le Paddock [STREET_ADDRESS] [PERSON_NAME], 93230 [GEOGRAPHIC_DATA]"
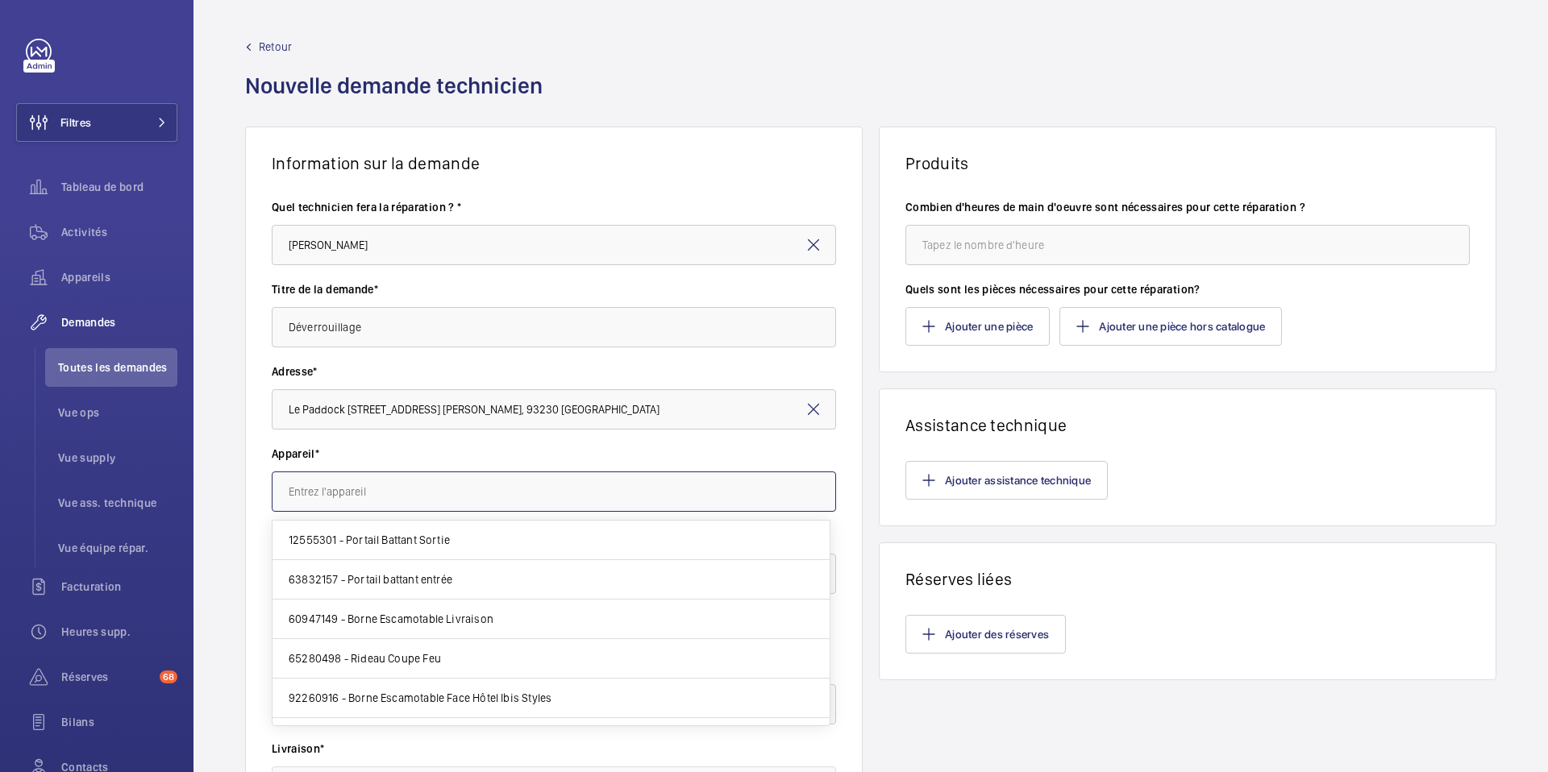
click at [378, 479] on input "text" at bounding box center [554, 492] width 564 height 40
click at [398, 584] on span "63832157 - Portail battant entrée" at bounding box center [371, 580] width 164 height 16
type input "63832157 - Portail battant entrée"
click at [435, 575] on div "Choississez l'option de facturation" at bounding box center [396, 574] width 214 height 16
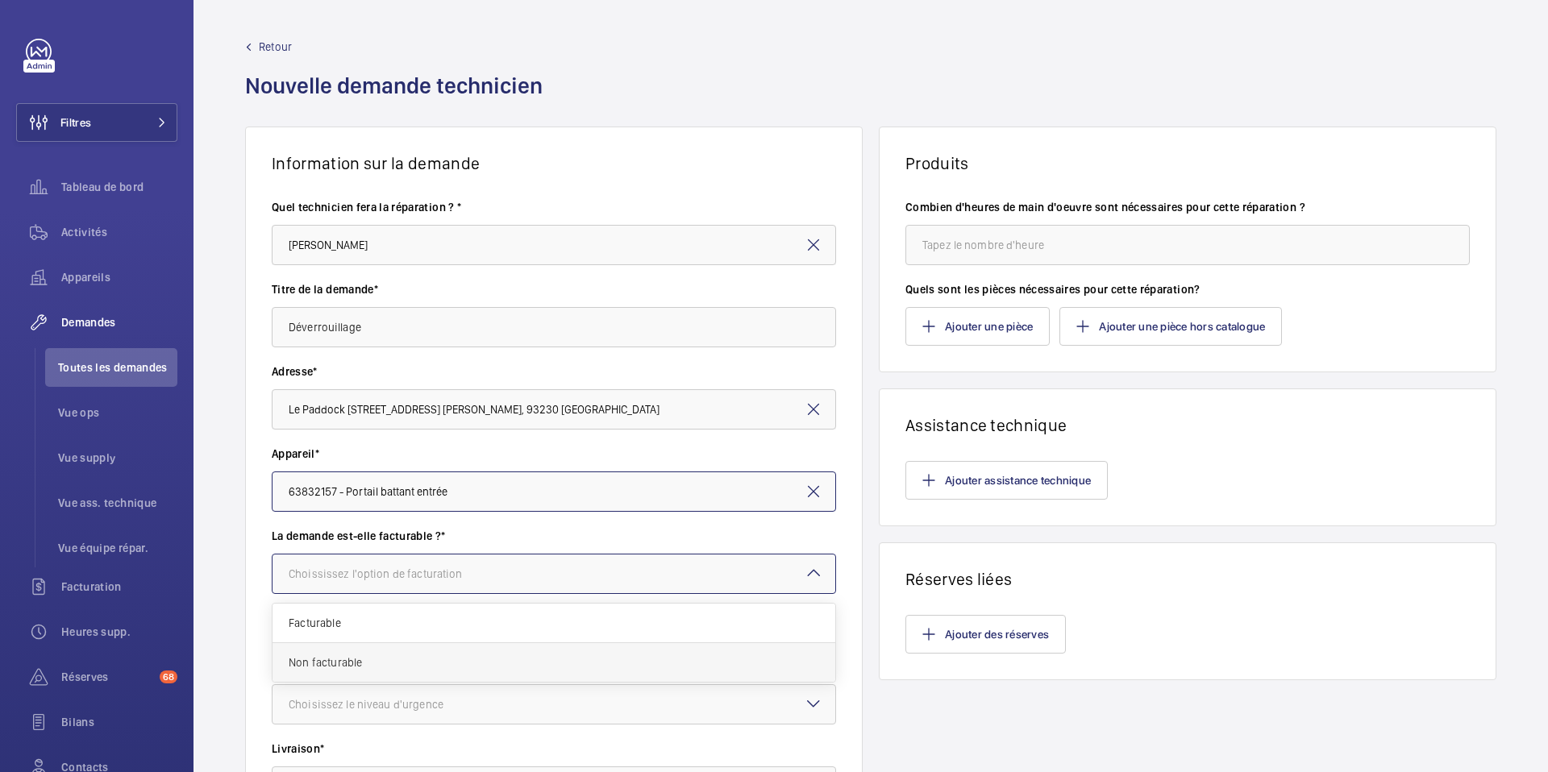
click at [419, 666] on span "Non facturable" at bounding box center [554, 663] width 531 height 16
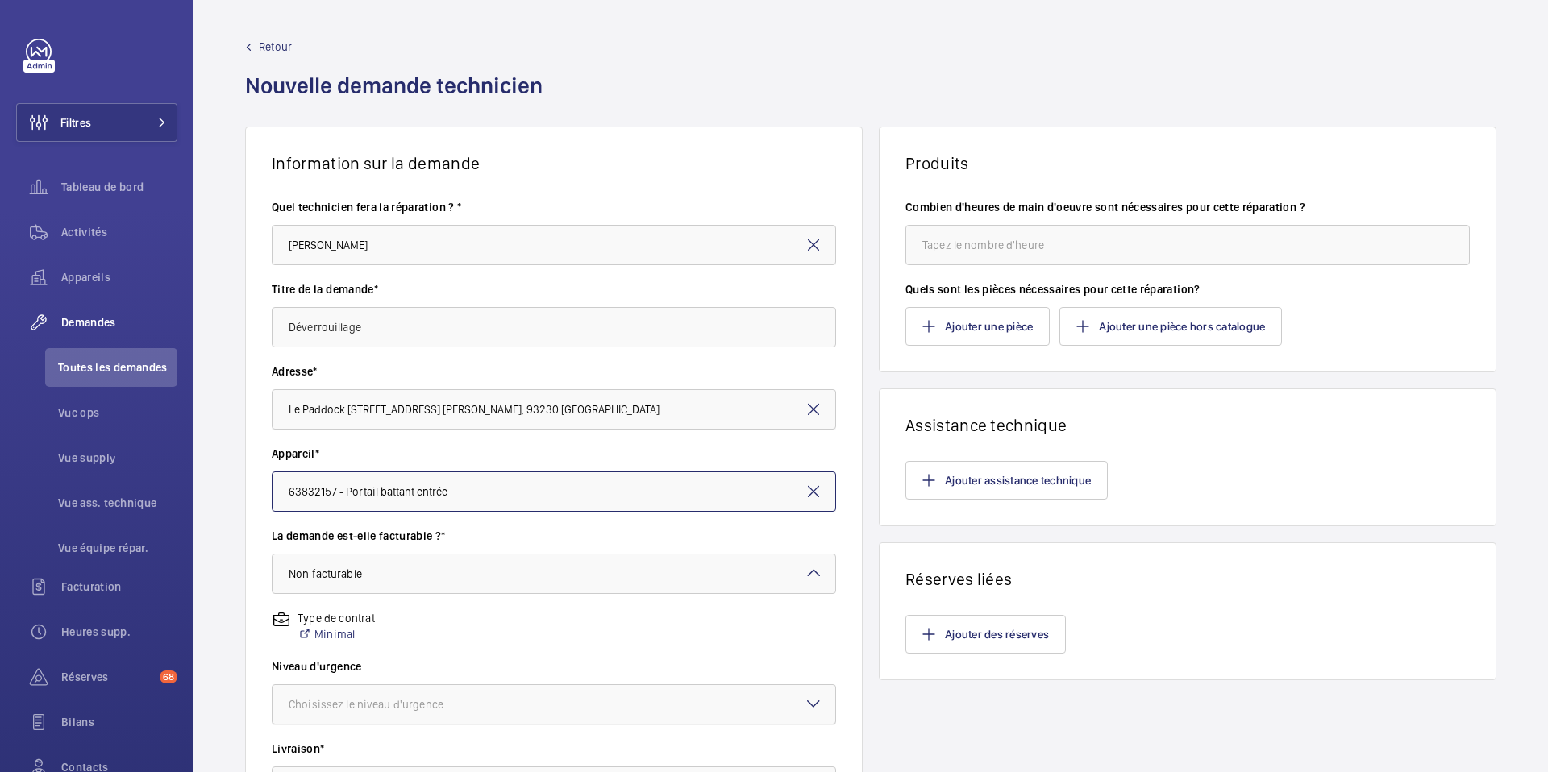
click at [425, 705] on div "Choisissez le niveau d'urgence" at bounding box center [386, 705] width 195 height 16
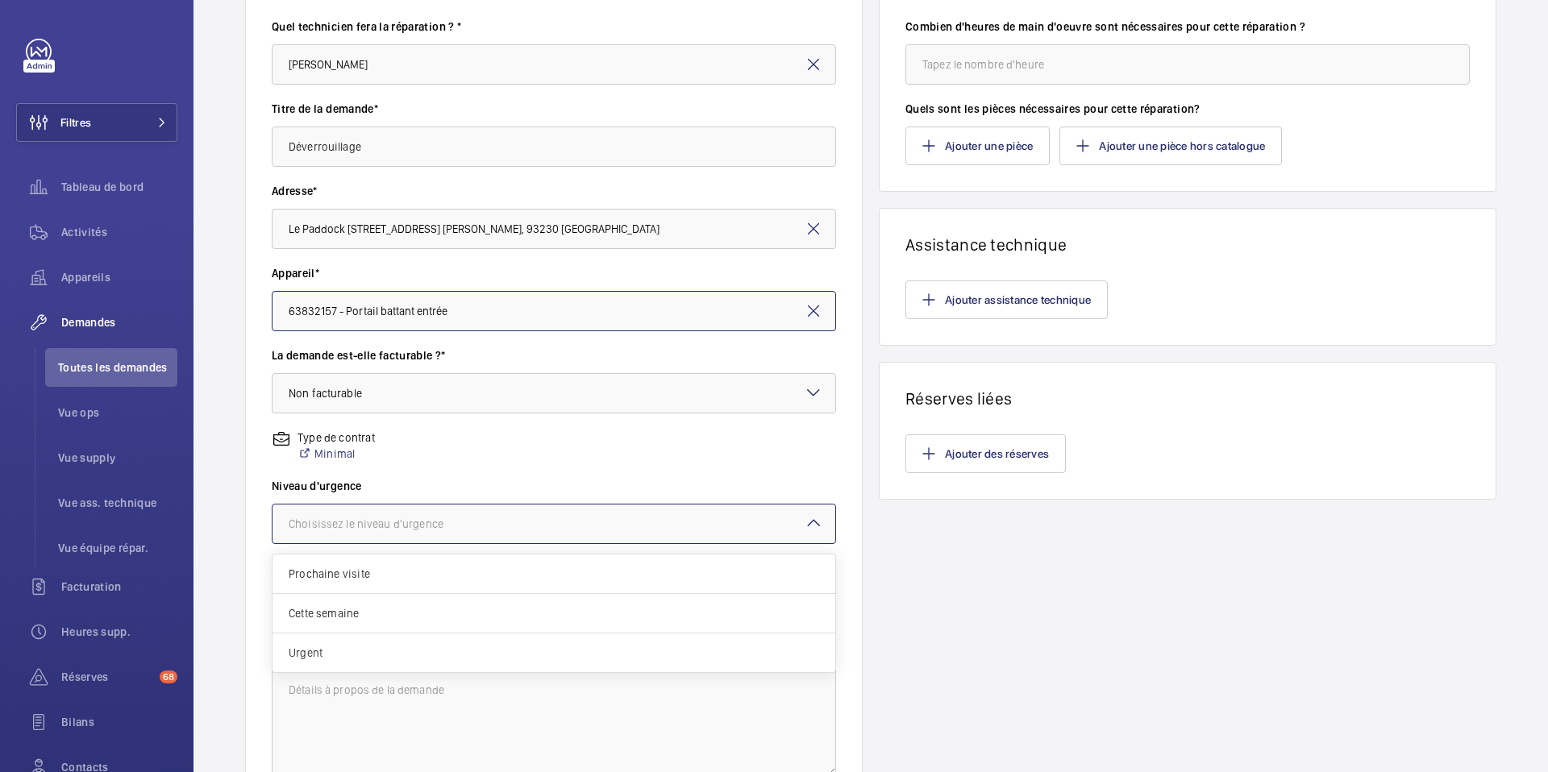
scroll to position [186, 0]
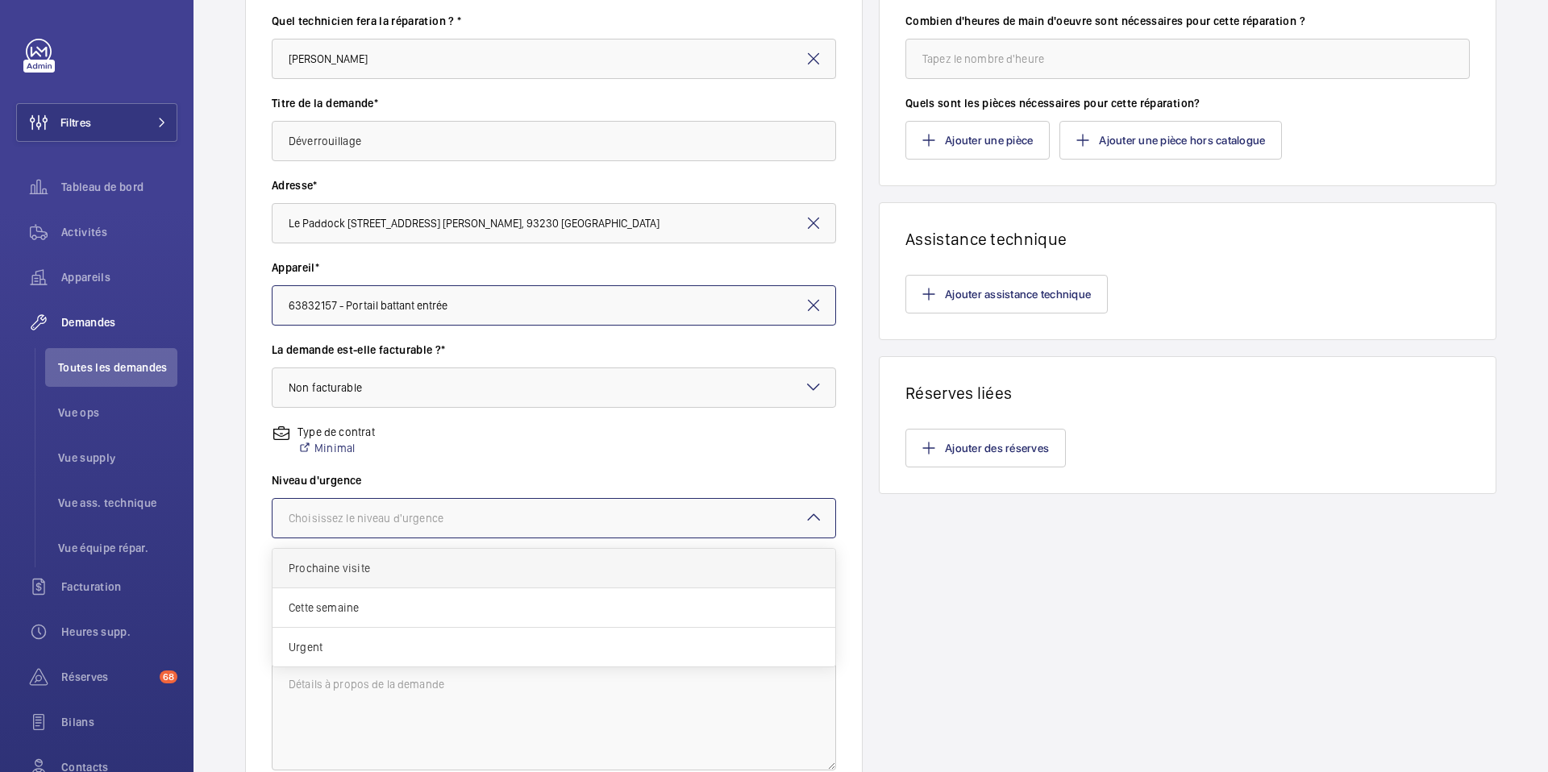
click at [477, 580] on div "Prochaine visite" at bounding box center [554, 569] width 563 height 40
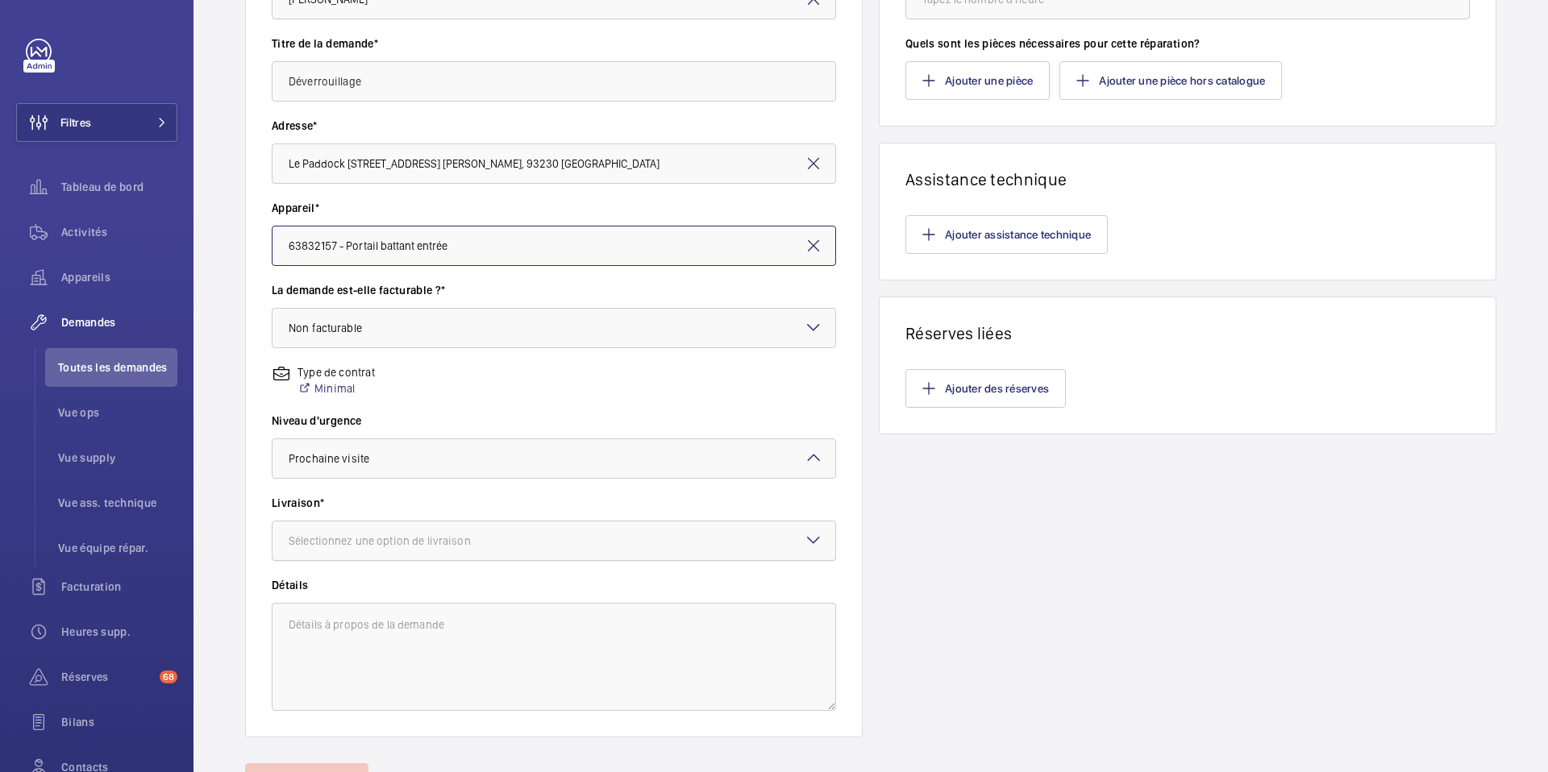
scroll to position [250, 0]
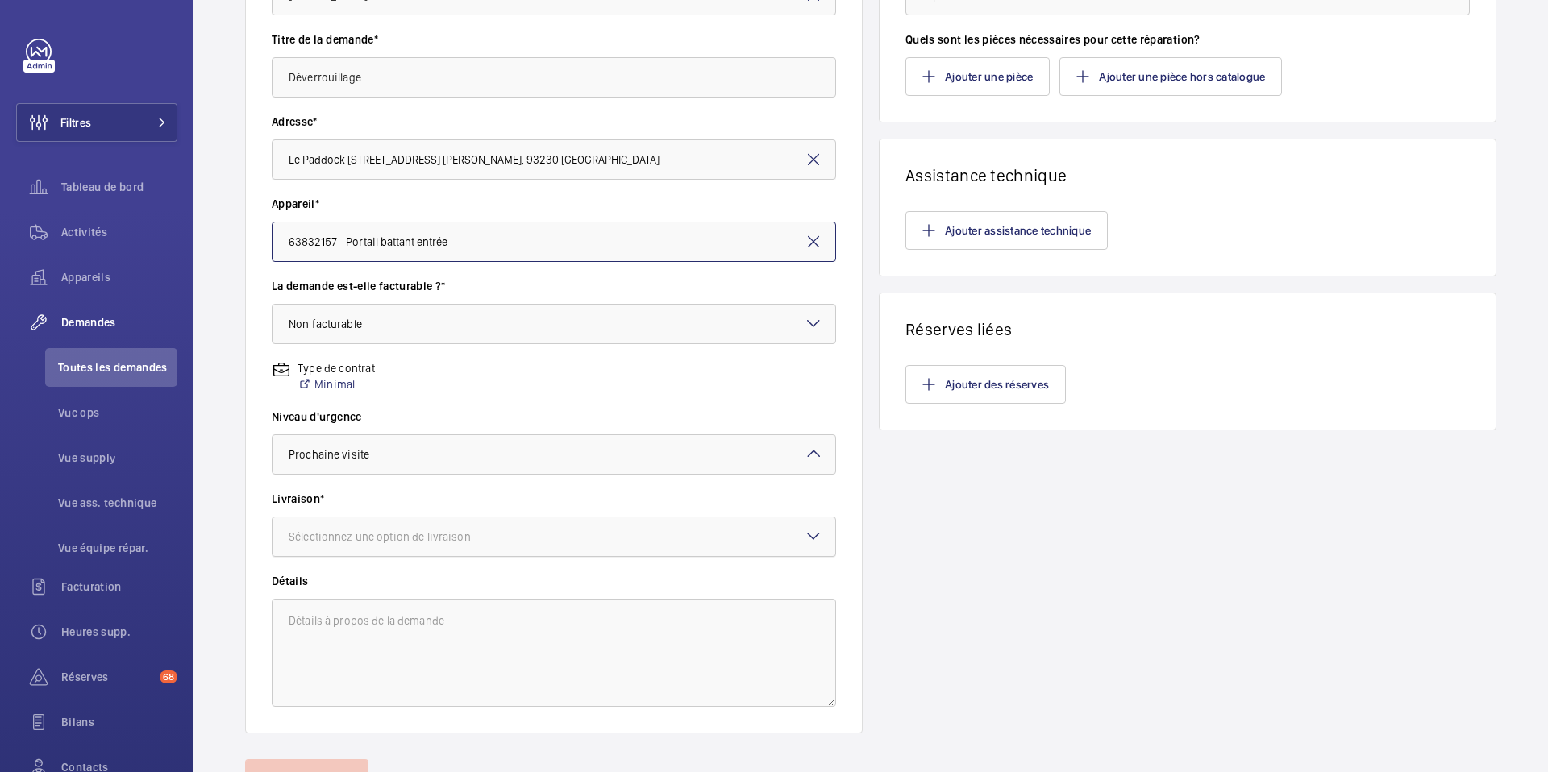
click at [523, 534] on div at bounding box center [554, 537] width 563 height 39
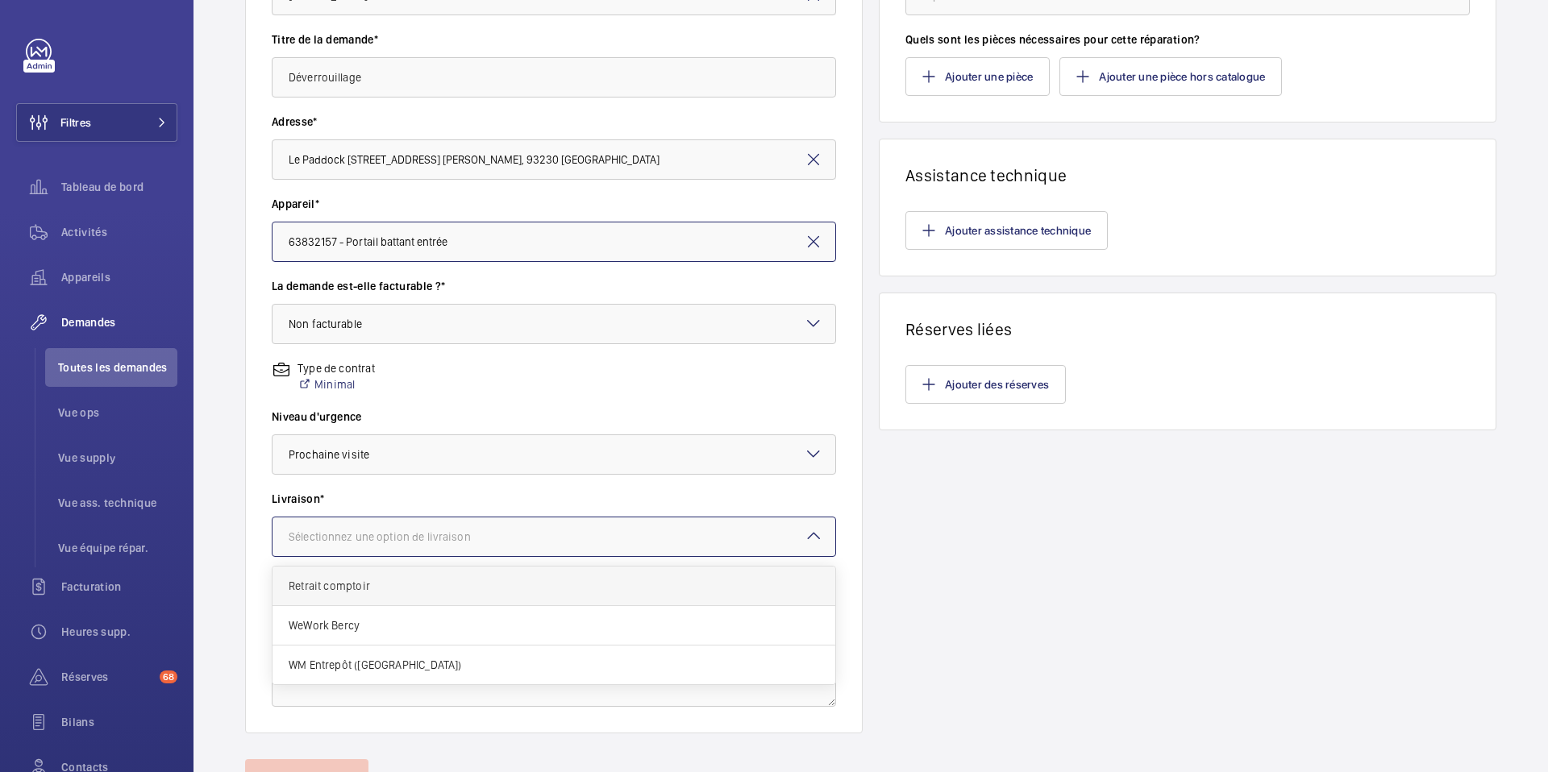
click at [489, 599] on div "Retrait comptoir" at bounding box center [554, 587] width 563 height 40
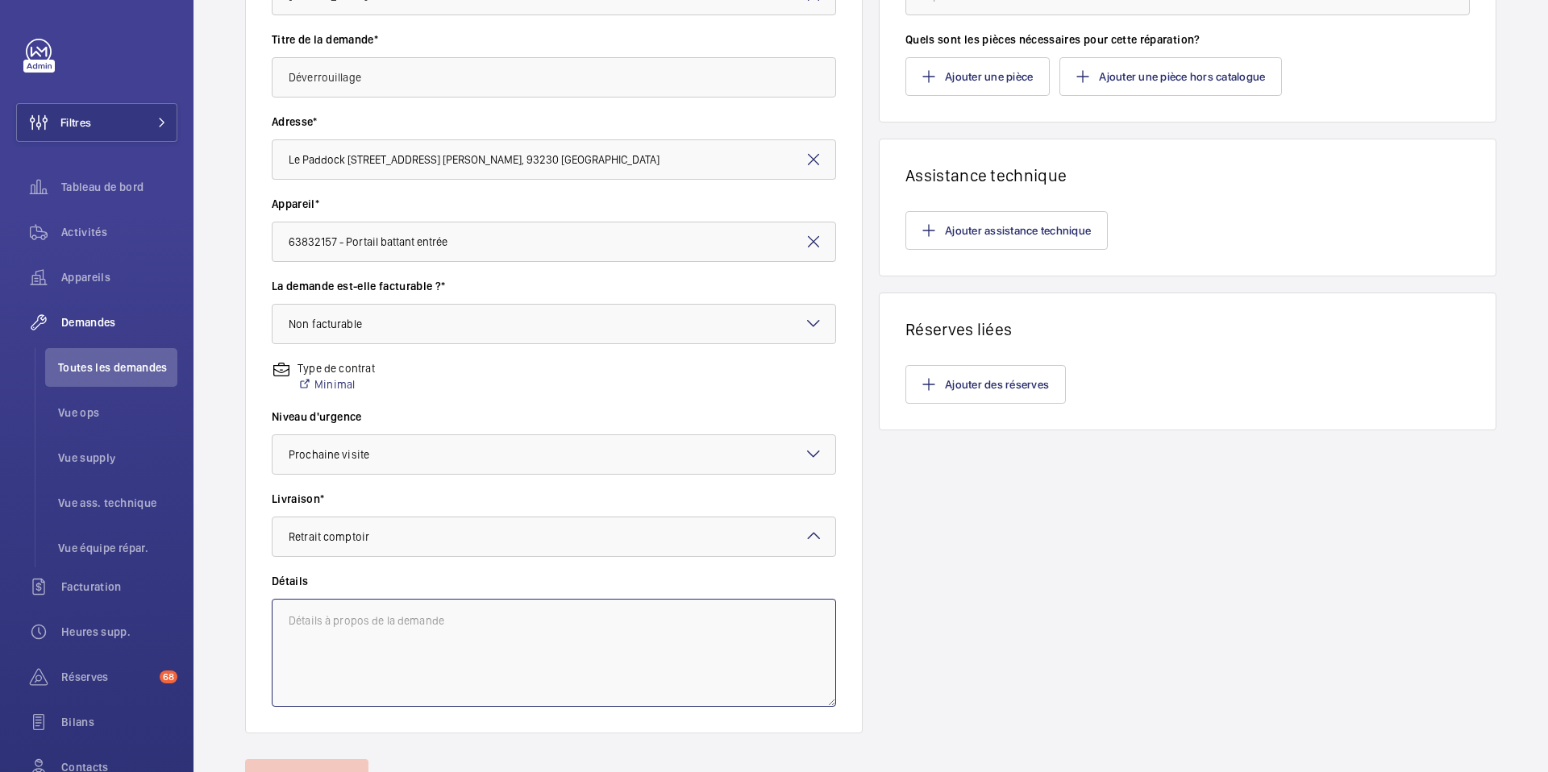
click at [476, 622] on textarea at bounding box center [554, 653] width 564 height 108
type textarea "T"
click at [481, 639] on textarea "ETME Champigny 1x Retrait comptoir SEM41 1x Livraison dépôt STAINS" at bounding box center [554, 653] width 564 height 108
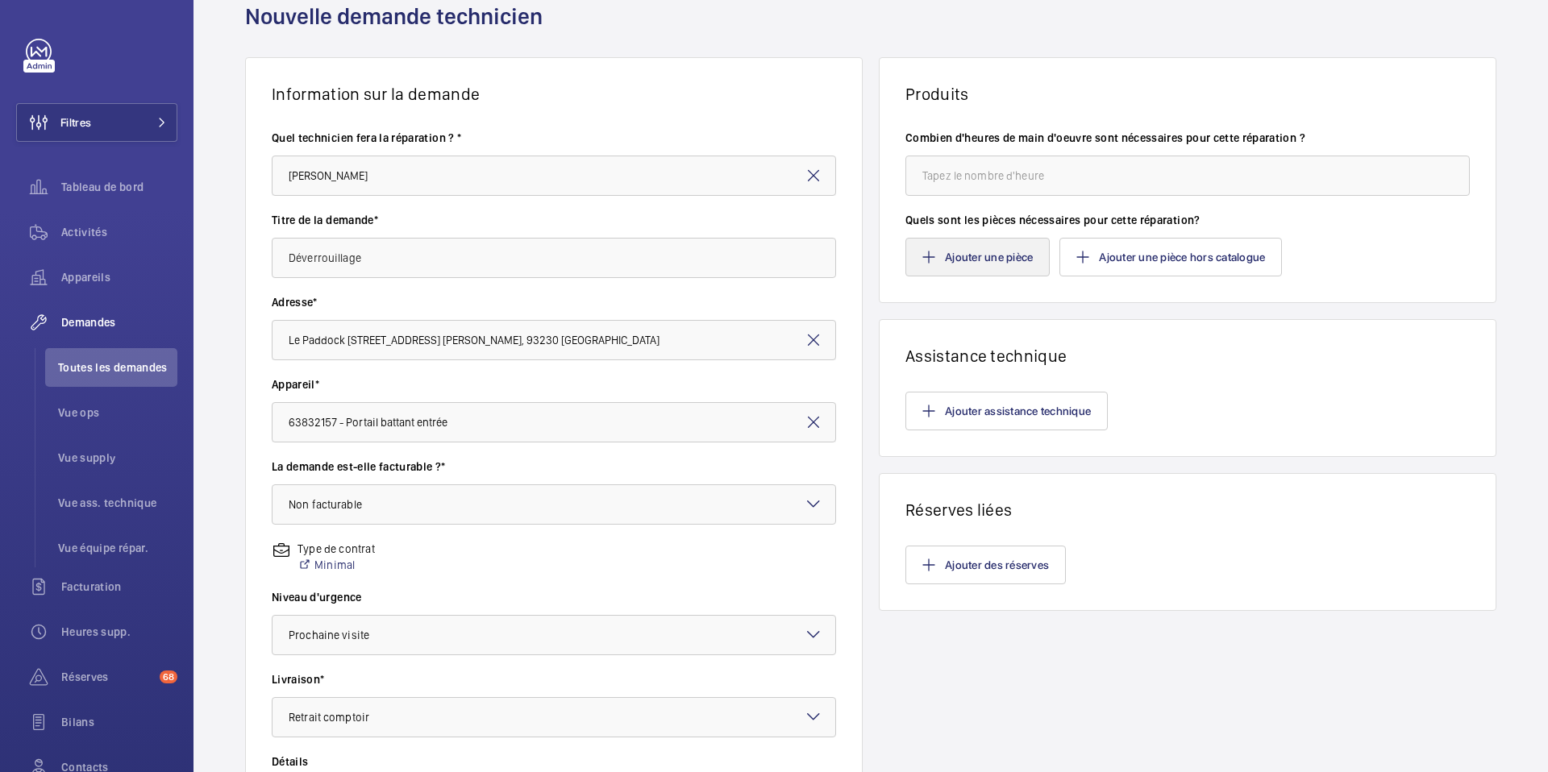
scroll to position [71, 0]
type textarea "ETME Champigny 1x Retrait comptoir SEM41 1x Livraison dépôt STAINS"
click at [1174, 268] on button "Ajouter une pièce hors catalogue" at bounding box center [1170, 255] width 223 height 39
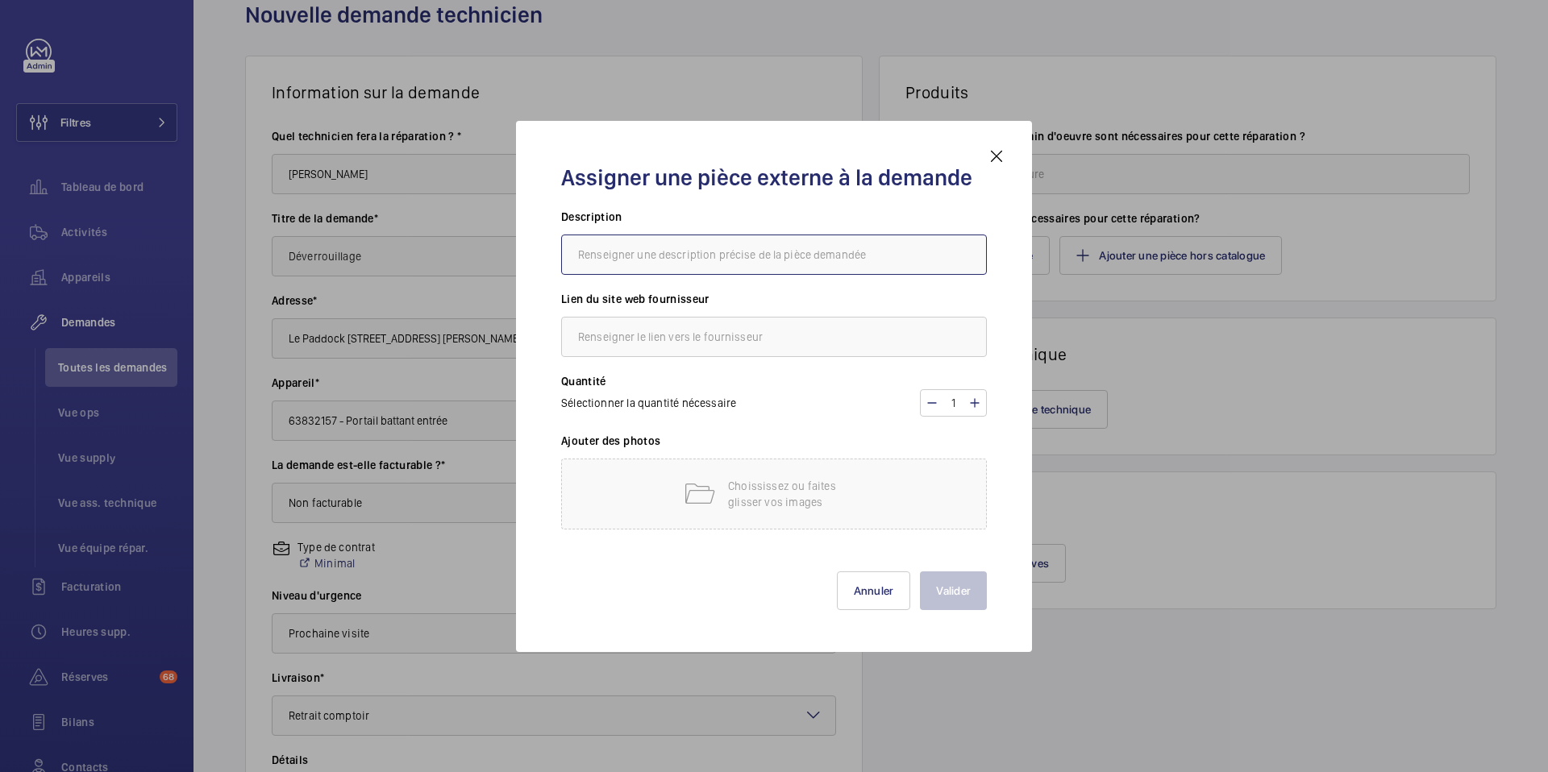
click at [714, 251] on input "text" at bounding box center [774, 255] width 426 height 40
type input "E"
paste input "CLE DEVERROUILLAGE VERIN HALF TANK-FULL 2,00 UNI 10,10 40 6,06 12,12 TANK 66300…"
click at [876, 256] on input "SEA - CLE DEVERROUILLAGE VERIN HALF TANK-FULL 2,00 UNI 10,10 40 6,06 12,12 TANK…" at bounding box center [774, 255] width 426 height 40
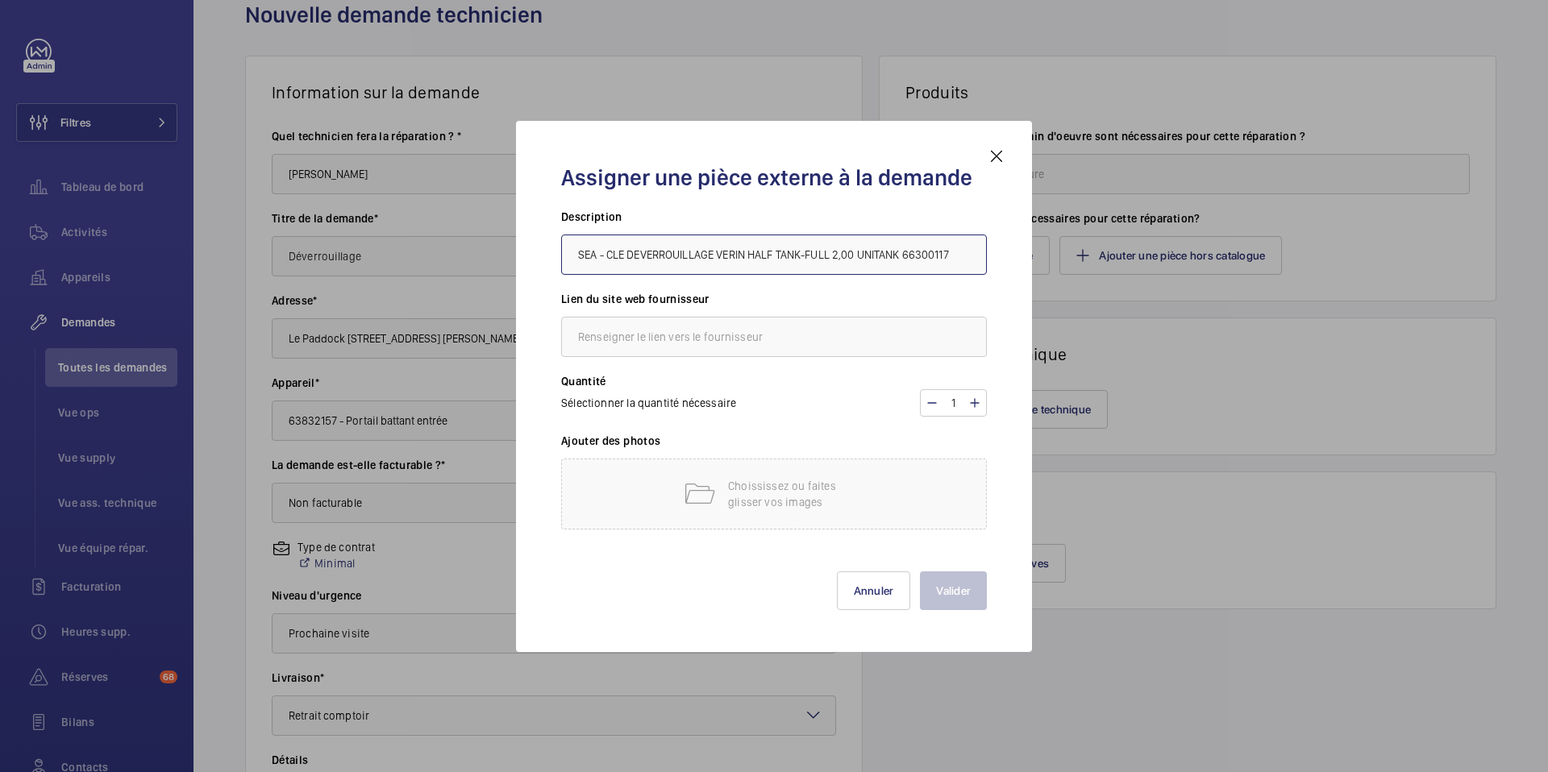
scroll to position [0, 0]
click at [614, 252] on input "SEA - Cle VERIN TANK 66300117" at bounding box center [774, 255] width 426 height 40
click at [614, 260] on input "SEA - Cle VERIN TANK 66300117" at bounding box center [774, 255] width 426 height 40
type input "SEA - Clé de déverrouillage pour VERIN TANK - 66300117"
click at [649, 348] on input "text" at bounding box center [774, 337] width 426 height 40
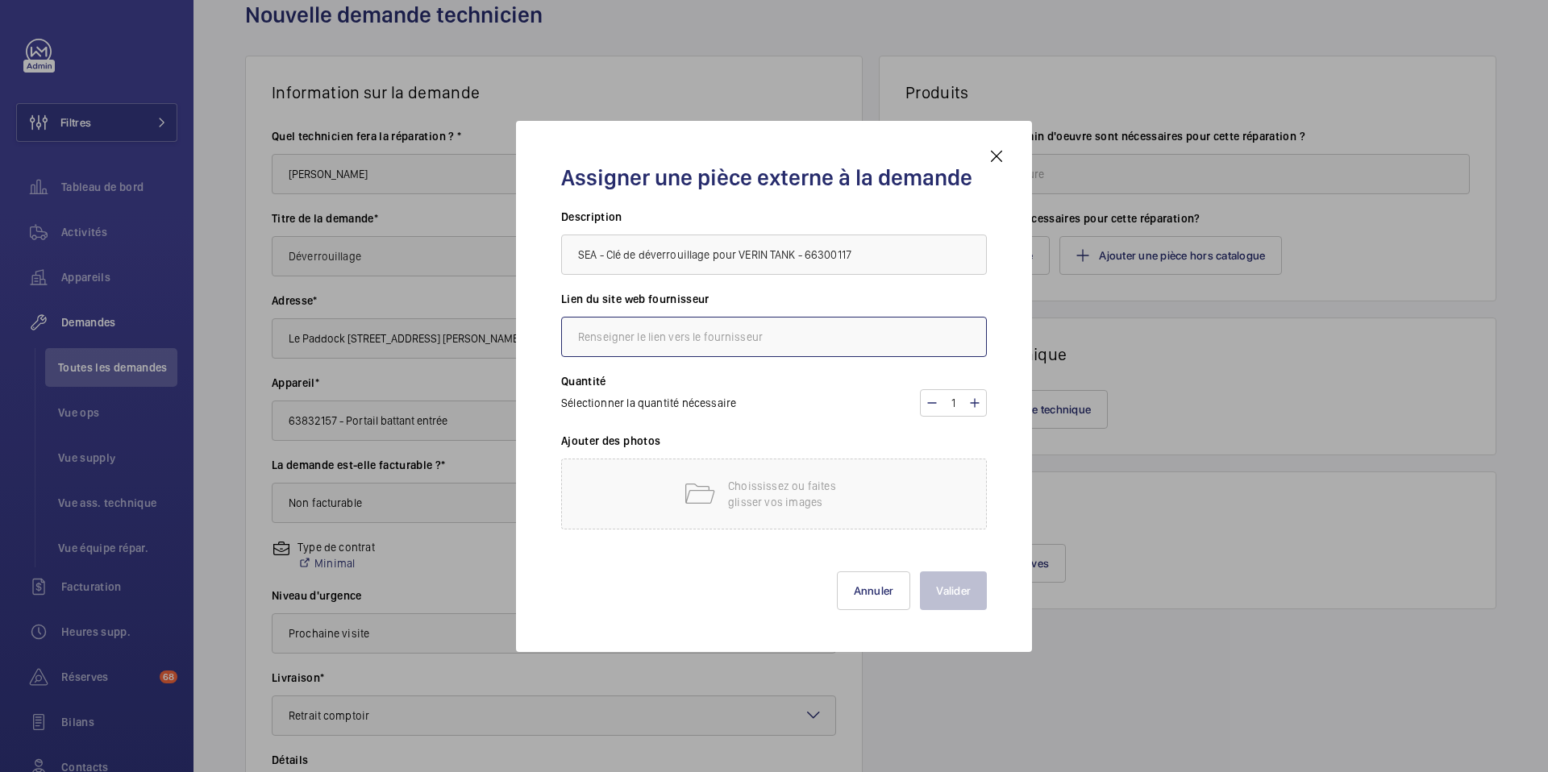
click at [796, 344] on input "text" at bounding box center [774, 337] width 426 height 40
paste input "[URL][DOMAIN_NAME]"
type input "[URL][DOMAIN_NAME]"
click at [760, 488] on p "Choississez ou faites glisser vos images" at bounding box center [796, 494] width 137 height 32
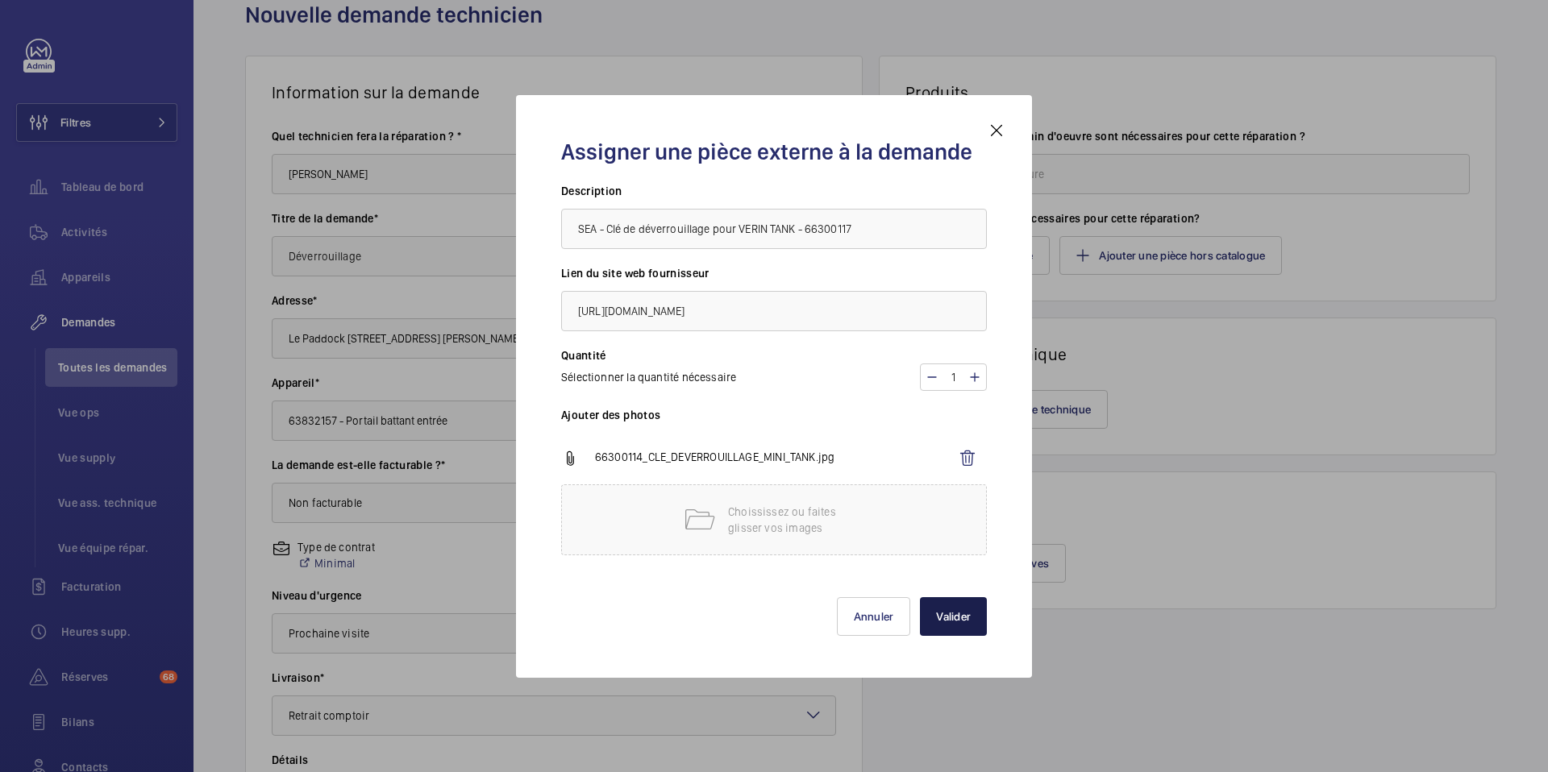
click at [967, 624] on button "Valider" at bounding box center [953, 616] width 67 height 39
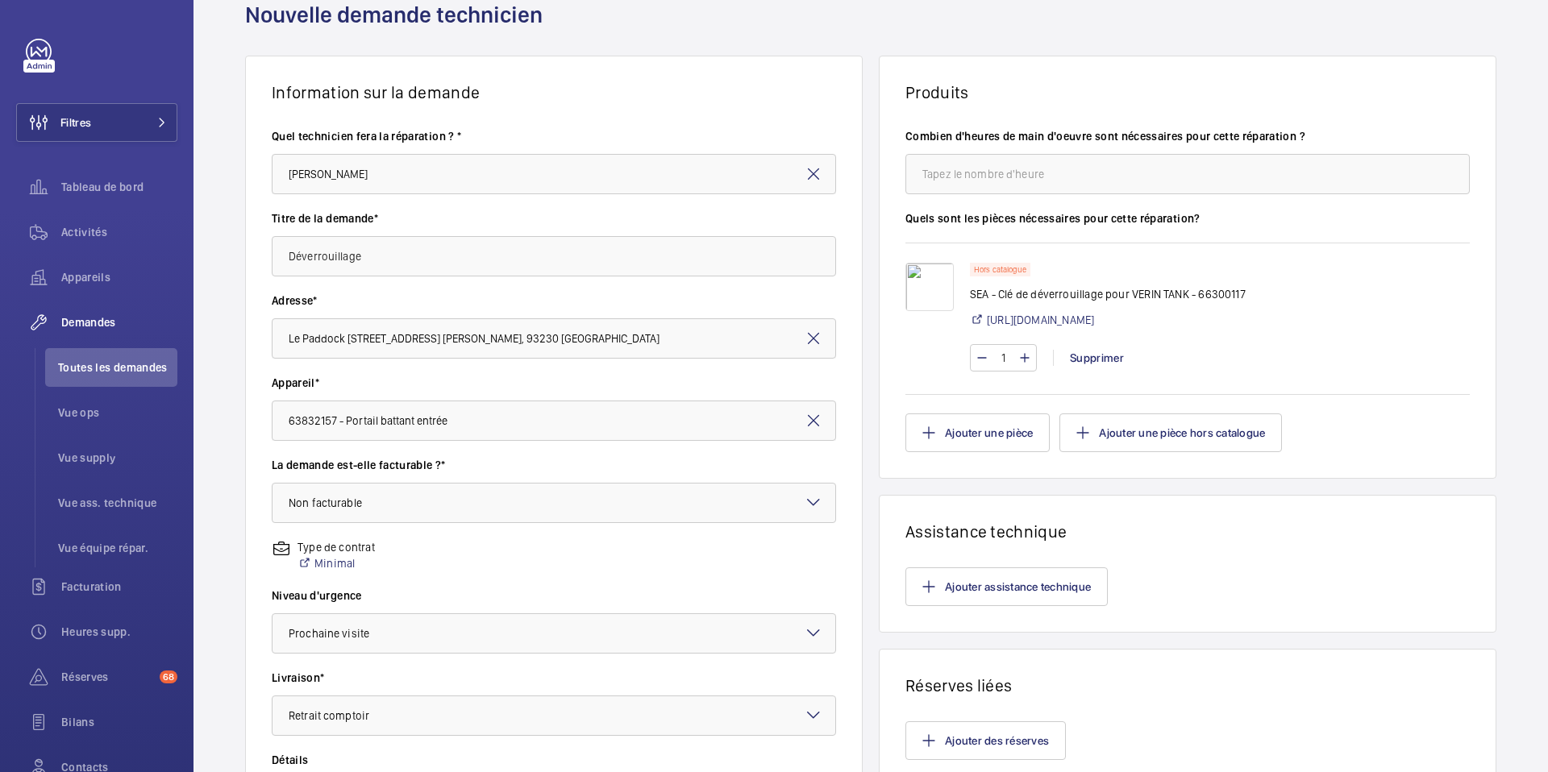
click at [1025, 359] on wm-front-input-numeric-stepper "1" at bounding box center [1003, 357] width 67 height 27
click at [1023, 360] on mat-icon at bounding box center [1024, 357] width 13 height 19
type input "2"
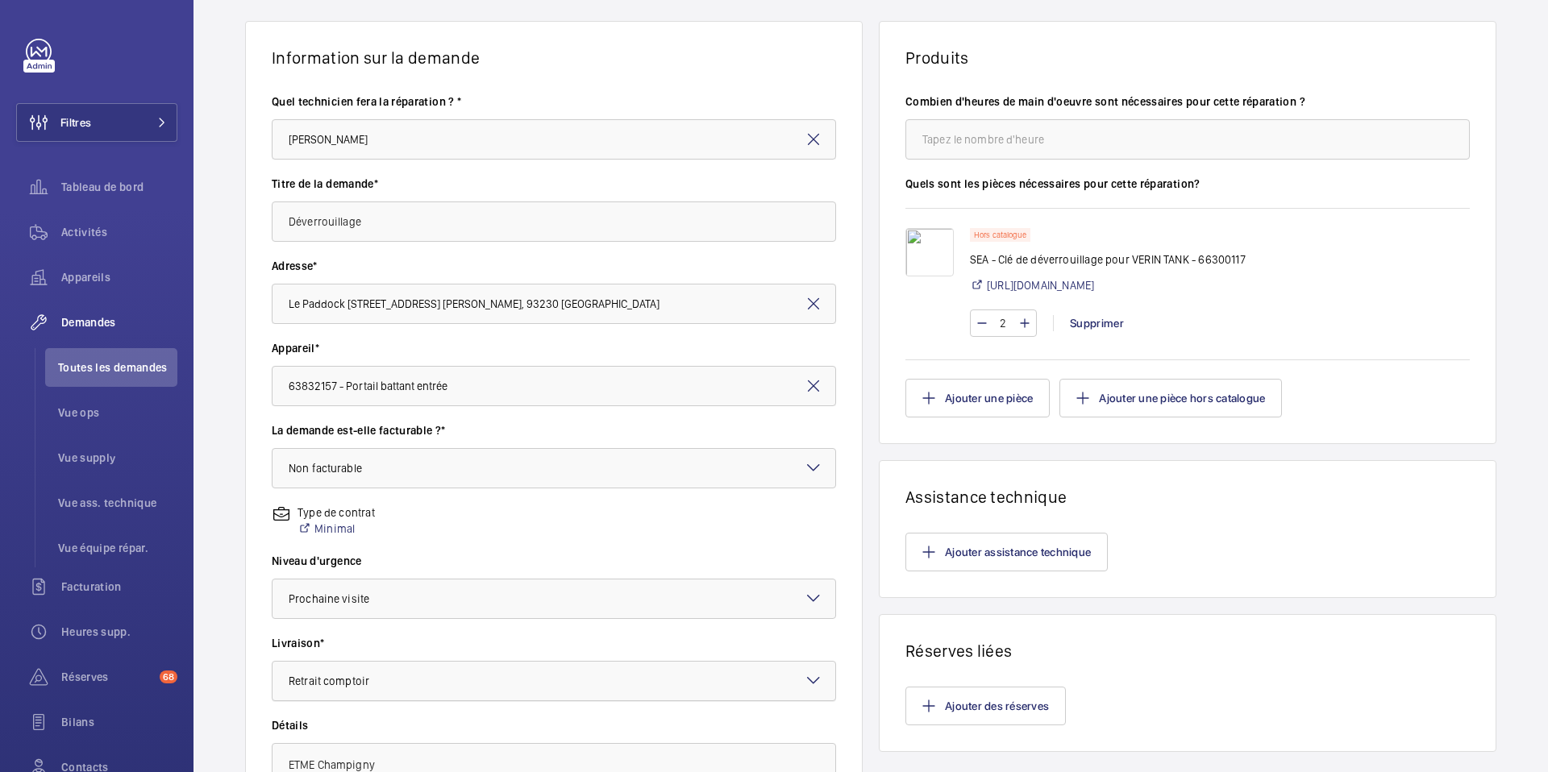
scroll to position [327, 0]
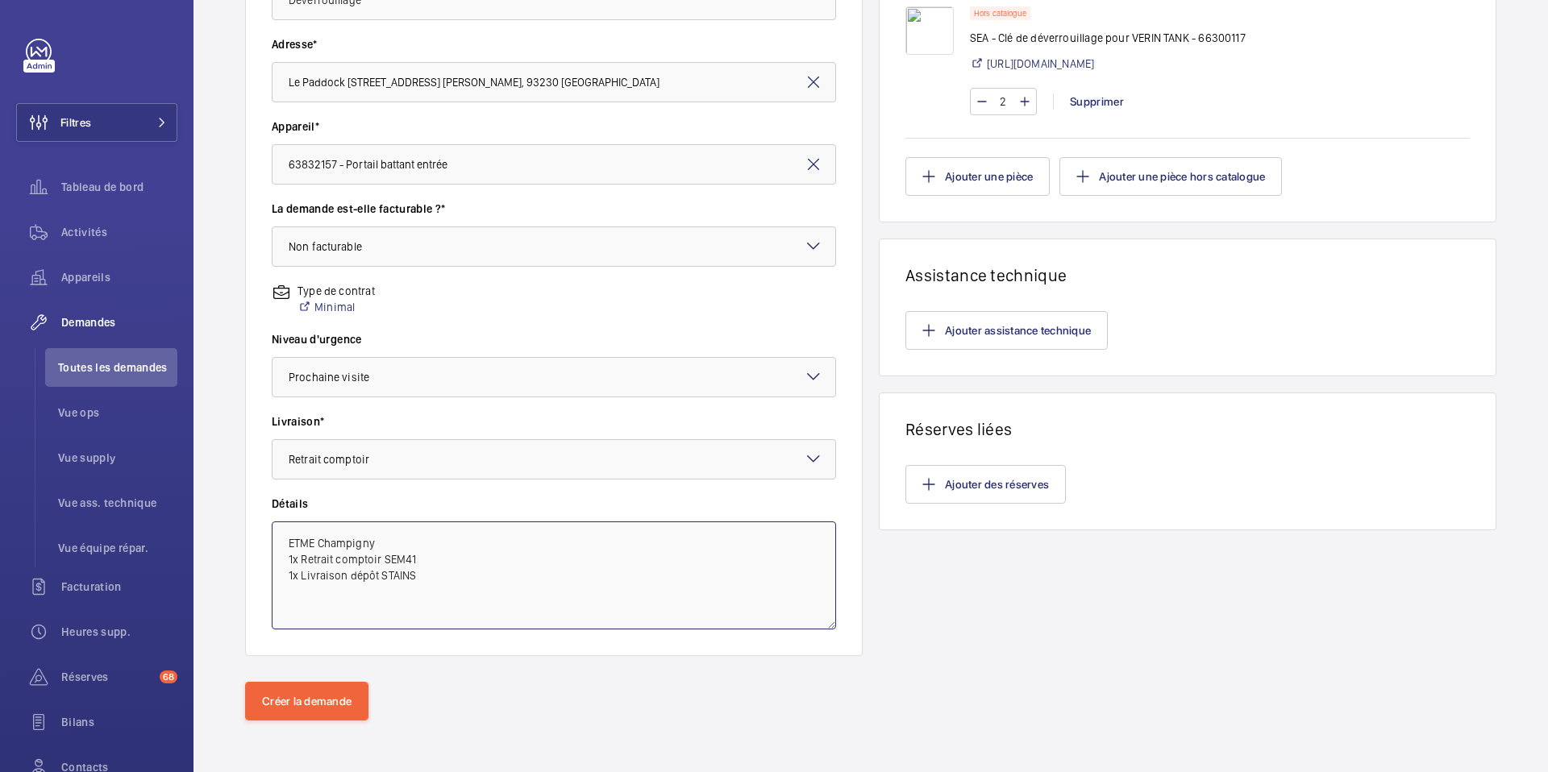
click at [468, 535] on textarea "ETME Champigny 1x Retrait comptoir SEM41 1x Livraison dépôt STAINS" at bounding box center [554, 576] width 564 height 108
click at [449, 533] on textarea "ETME Champigny 1x Retrait comptoir SEM41 1x Livraison dépôt STAINS" at bounding box center [554, 576] width 564 height 108
paste textarea "[URL][DOMAIN_NAME]"
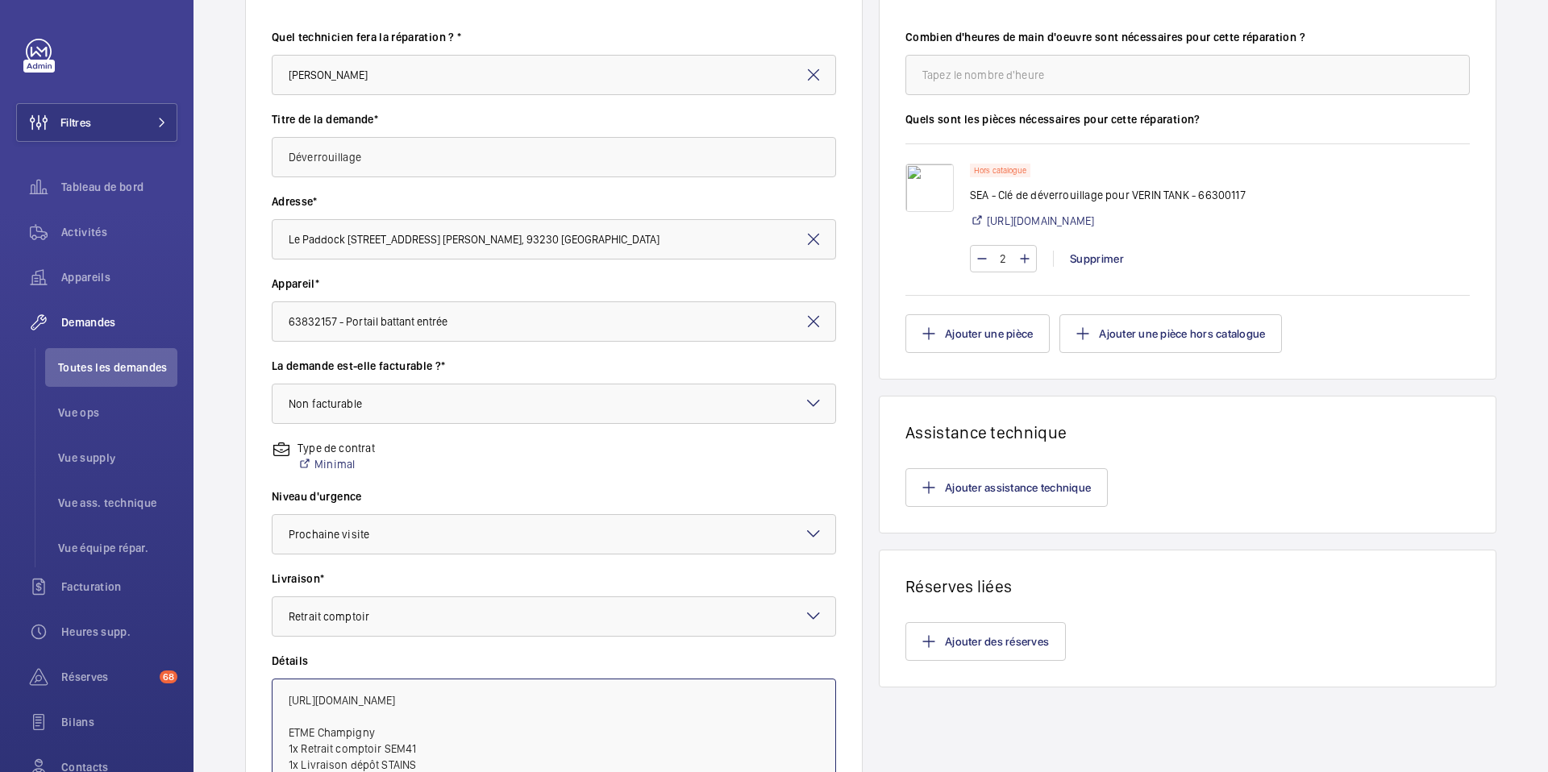
scroll to position [0, 0]
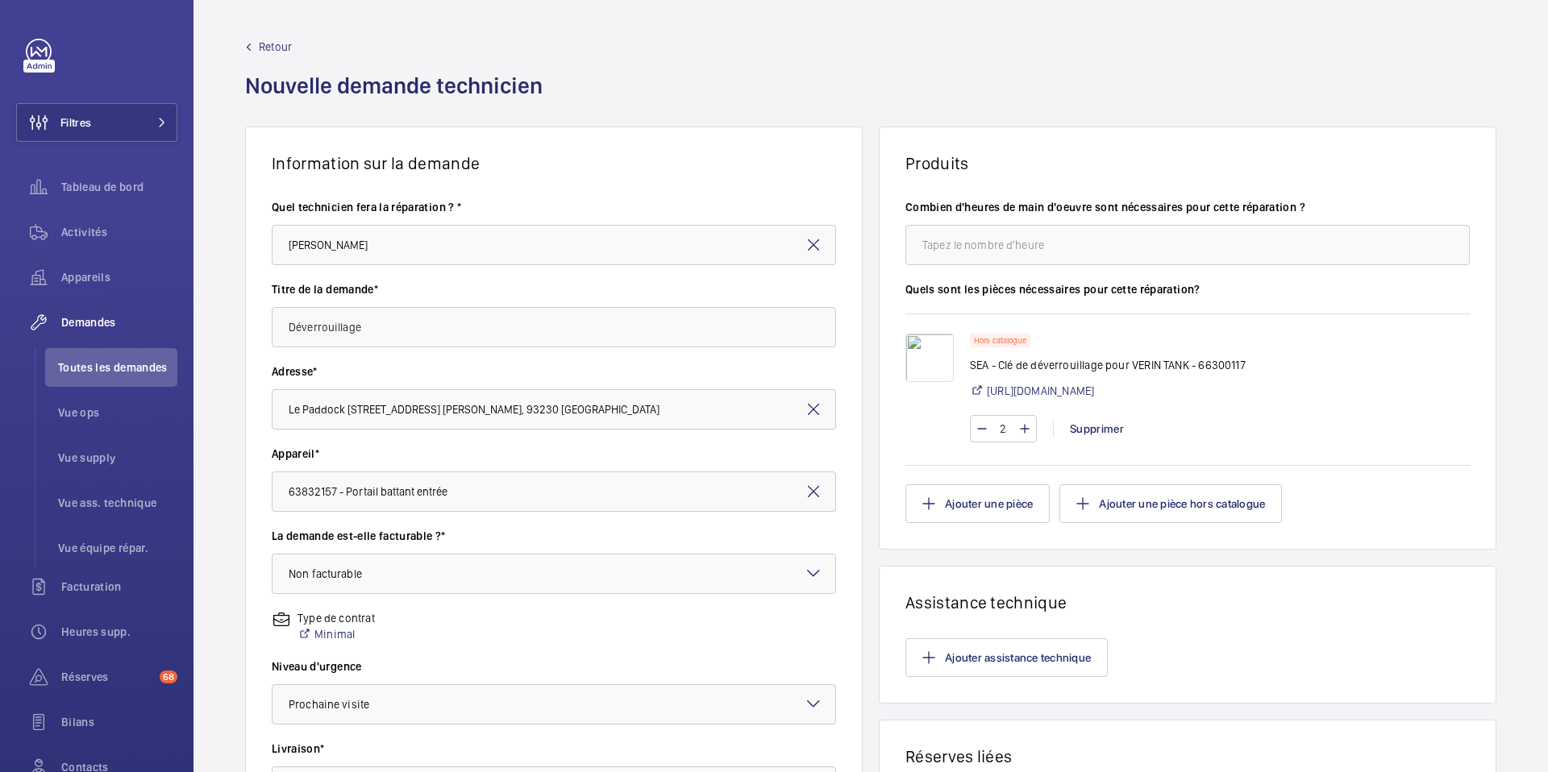
type textarea "[URL][DOMAIN_NAME] ETME Champigny 1x Retrait comptoir SEM41 1x Livraison dépôt …"
click at [286, 323] on input "Déverrouillage" at bounding box center [554, 327] width 564 height 40
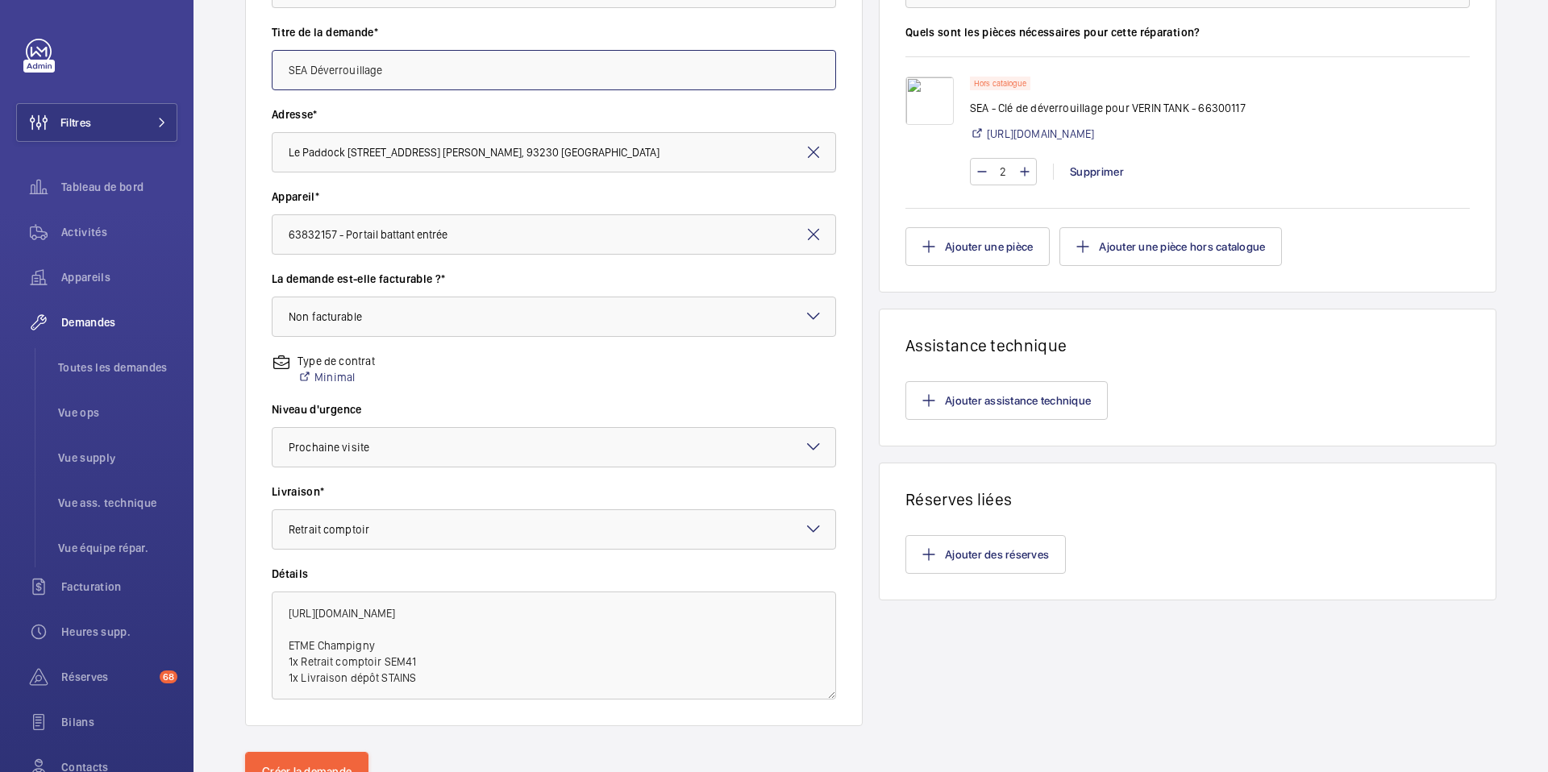
scroll to position [327, 0]
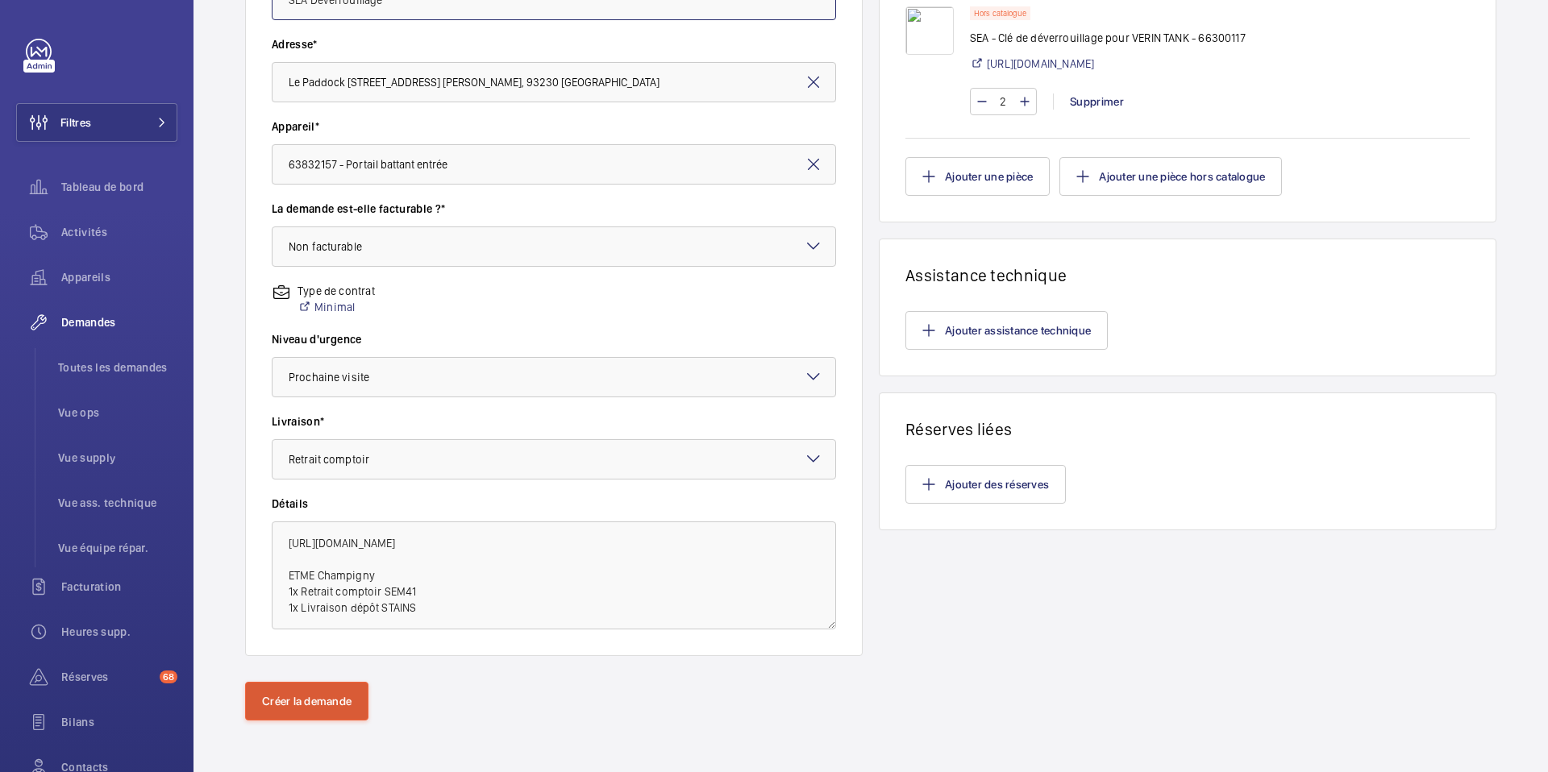
type input "SEA Déverrouillage"
click at [267, 697] on button "Créer la demande" at bounding box center [306, 701] width 123 height 39
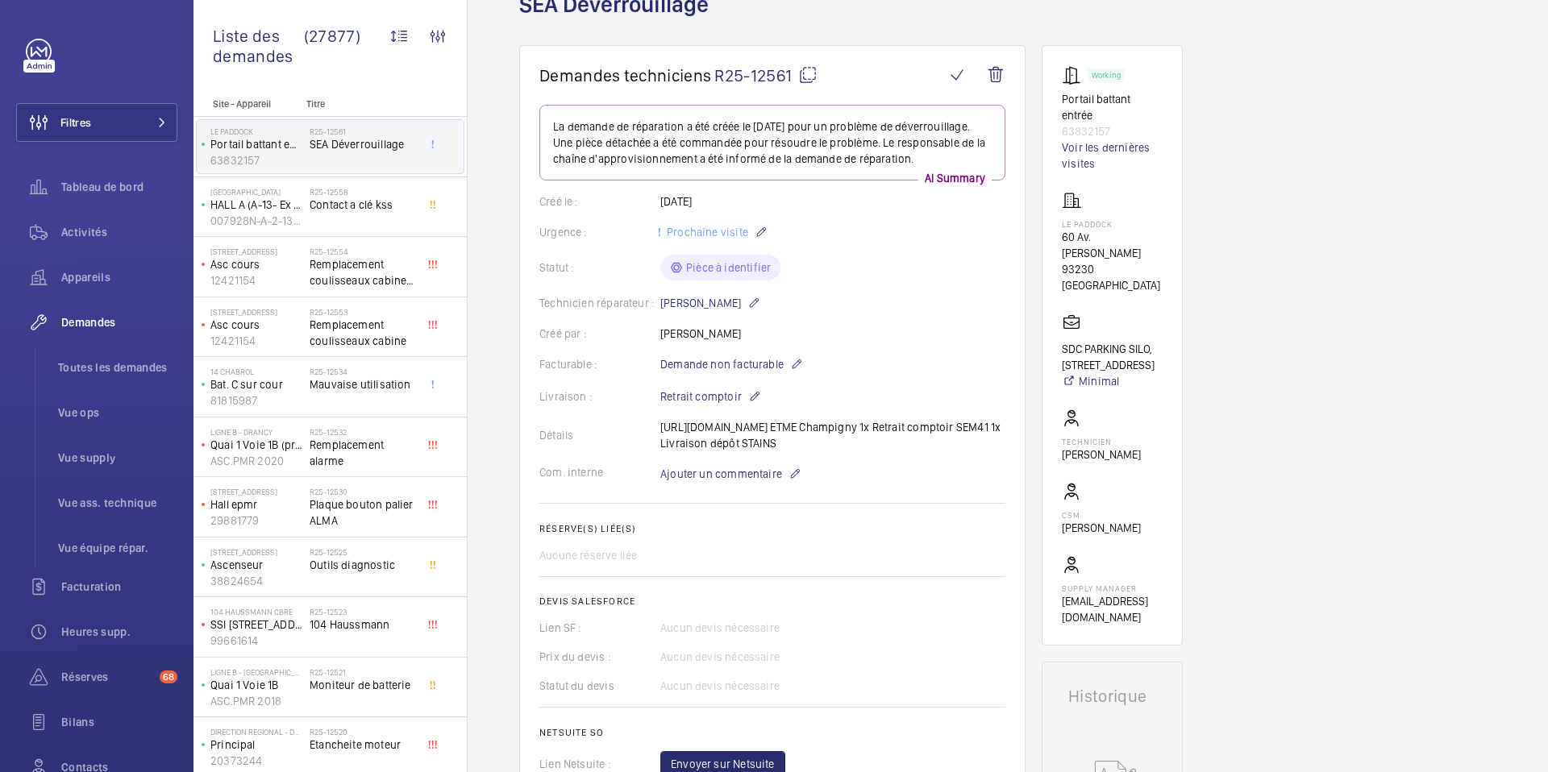
scroll to position [109, 0]
click at [755, 245] on mat-icon at bounding box center [761, 235] width 13 height 19
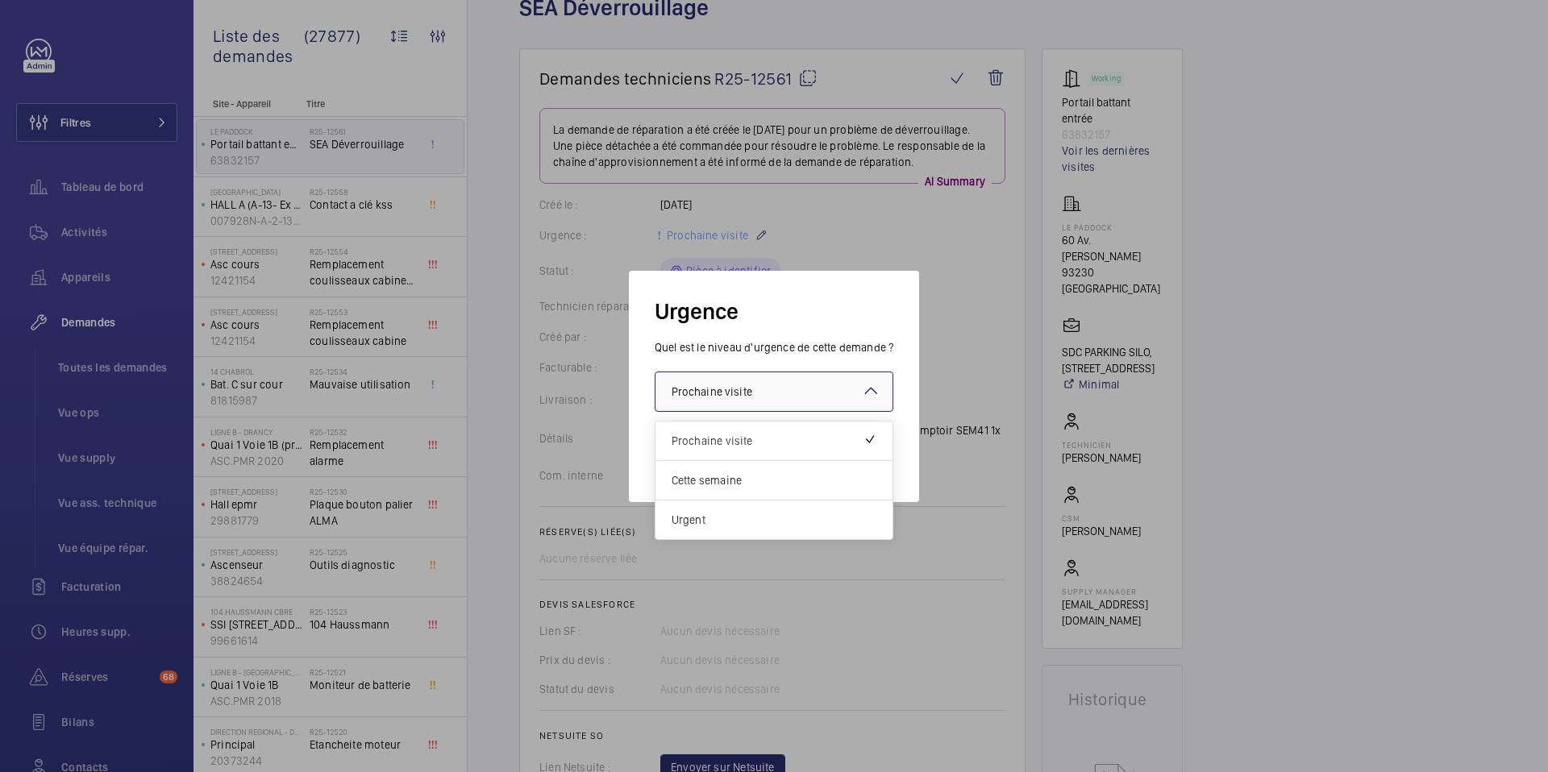
click at [817, 377] on div at bounding box center [774, 391] width 238 height 39
click at [759, 510] on div "Urgent" at bounding box center [774, 520] width 238 height 39
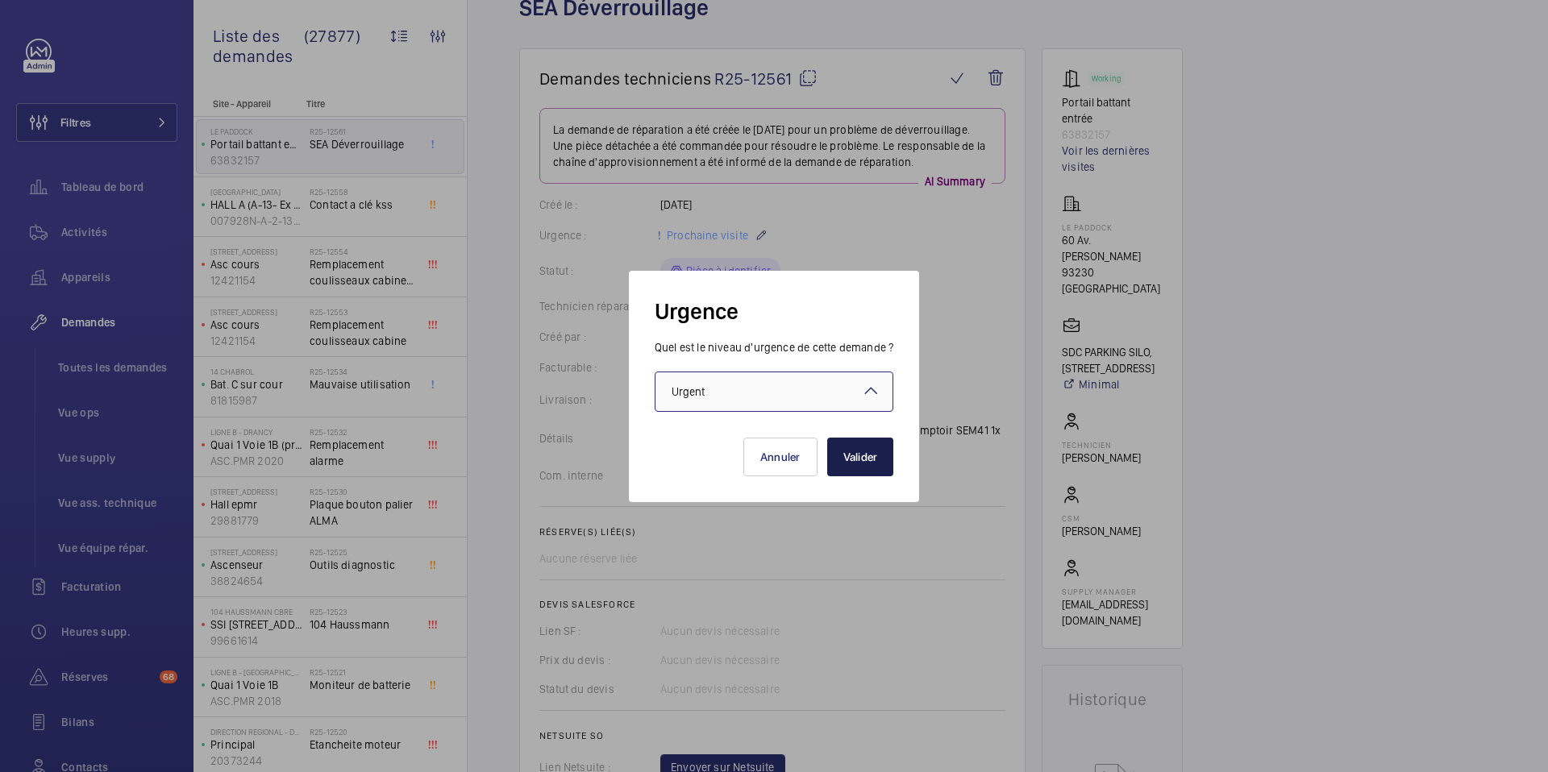
click at [863, 451] on button "Valider" at bounding box center [860, 457] width 67 height 39
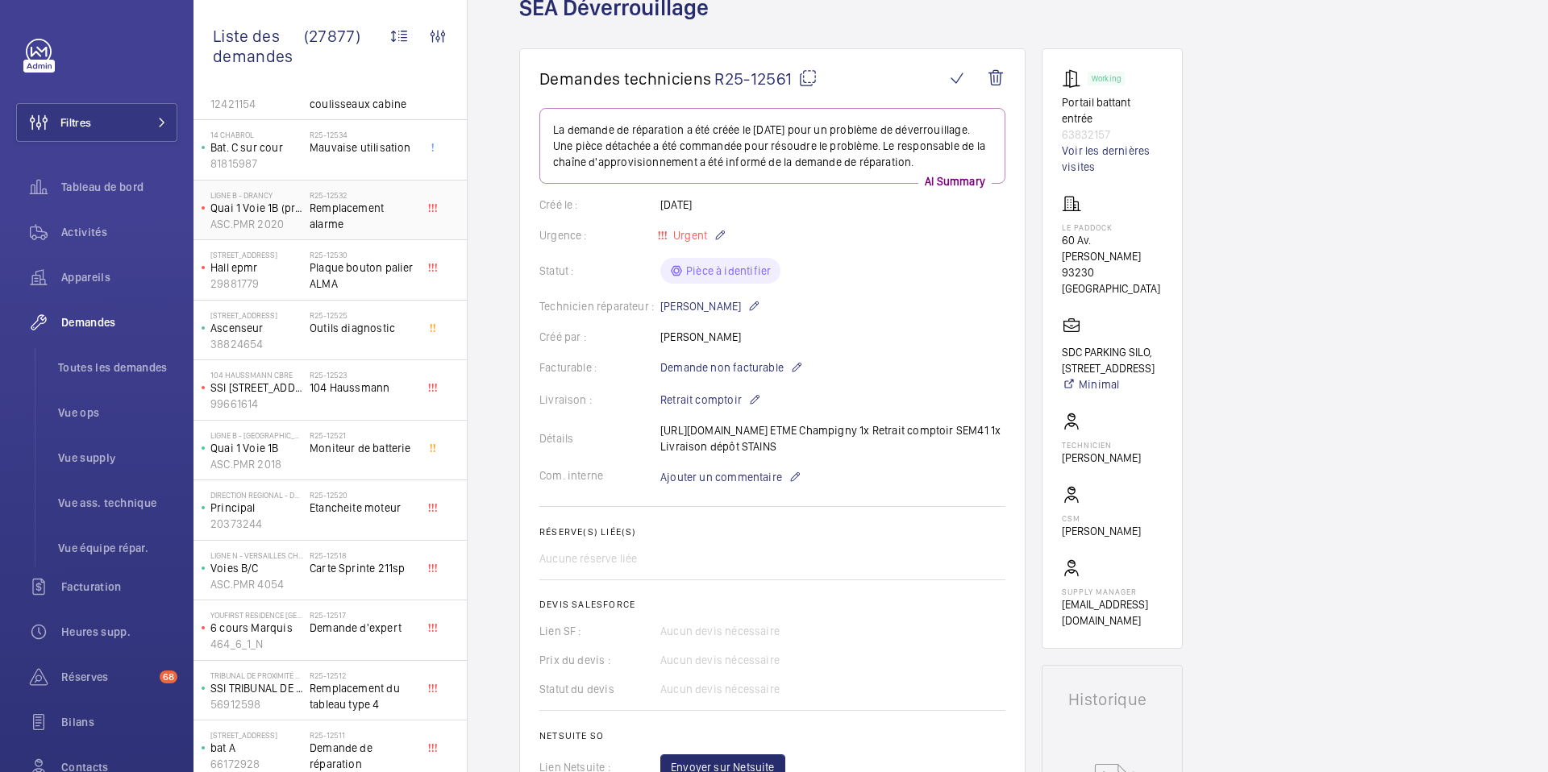
scroll to position [243, 0]
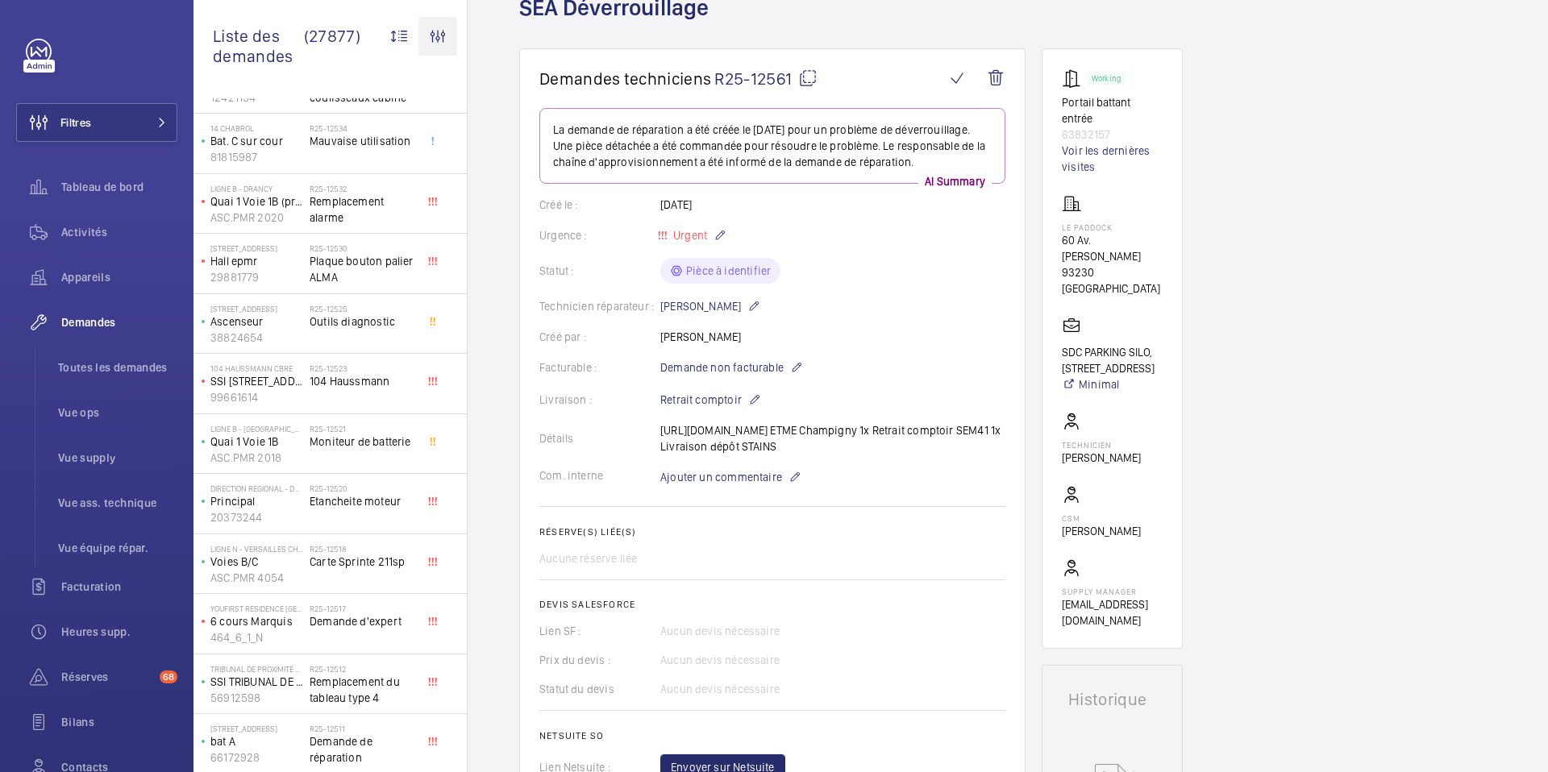
click at [426, 38] on wm-front-icon-button at bounding box center [437, 36] width 39 height 39
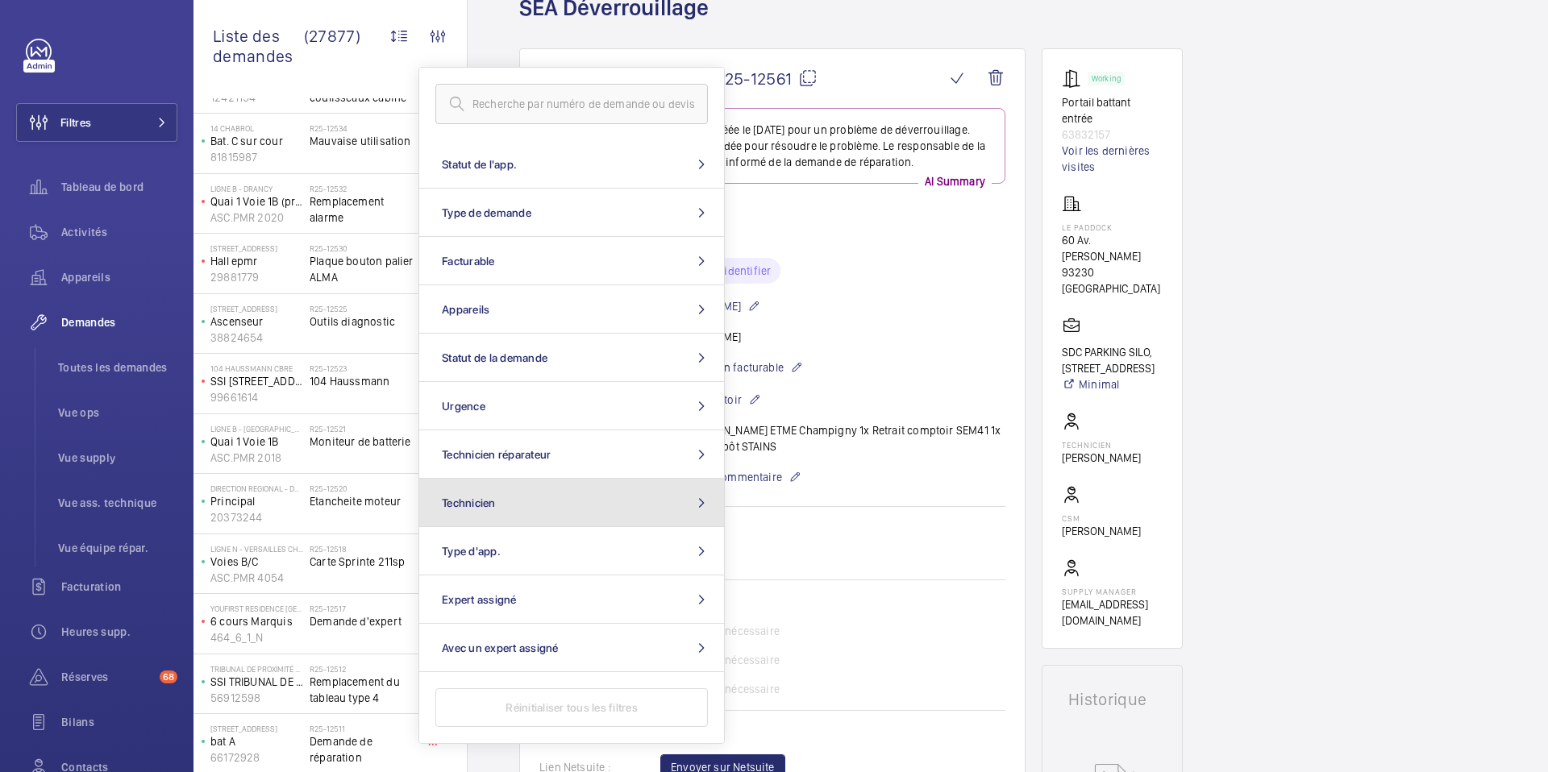
click at [498, 514] on button "Technicien" at bounding box center [571, 503] width 305 height 48
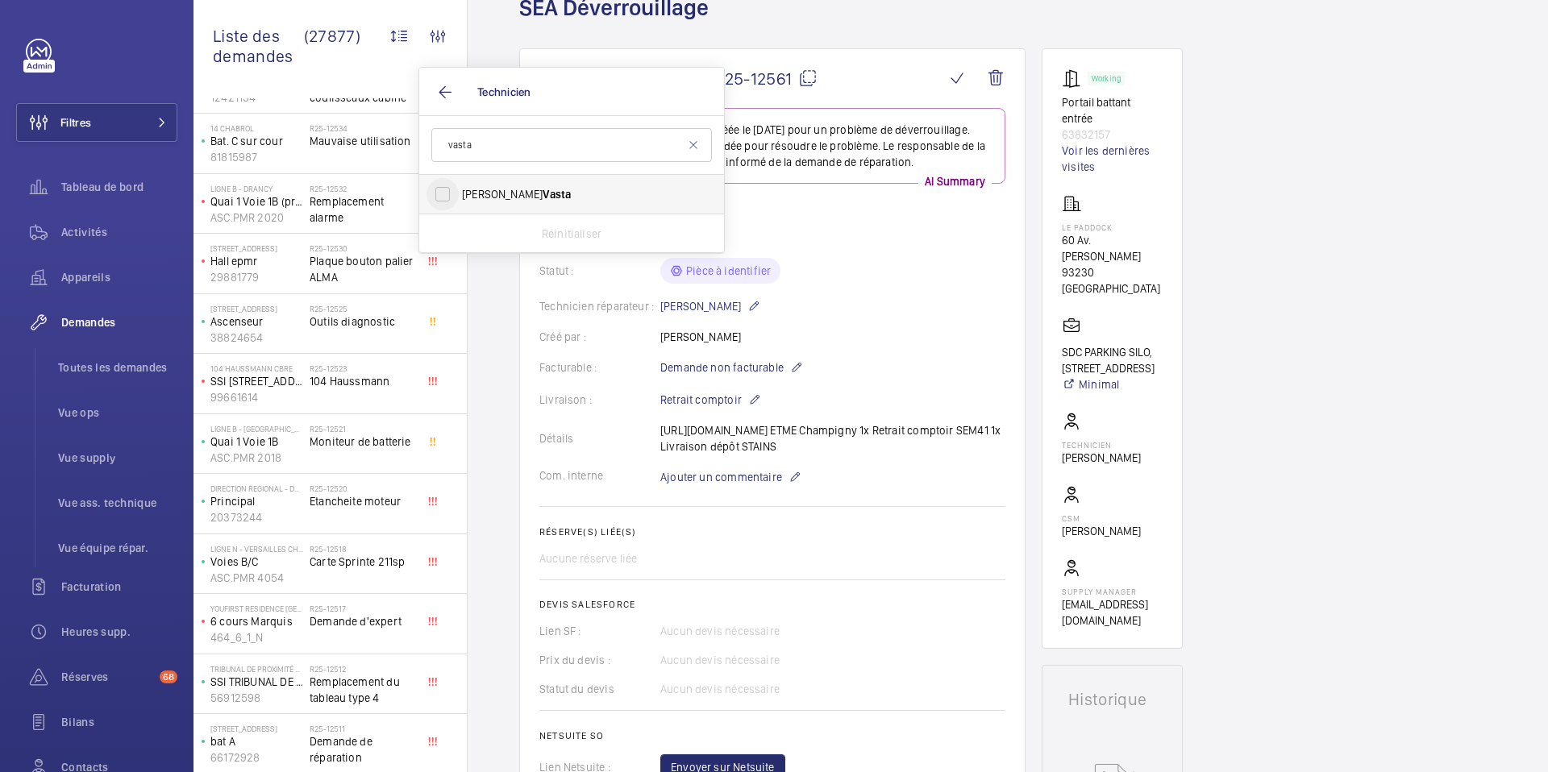
type input "vasta"
click at [449, 185] on input "[PERSON_NAME]" at bounding box center [443, 194] width 32 height 32
checkbox input "true"
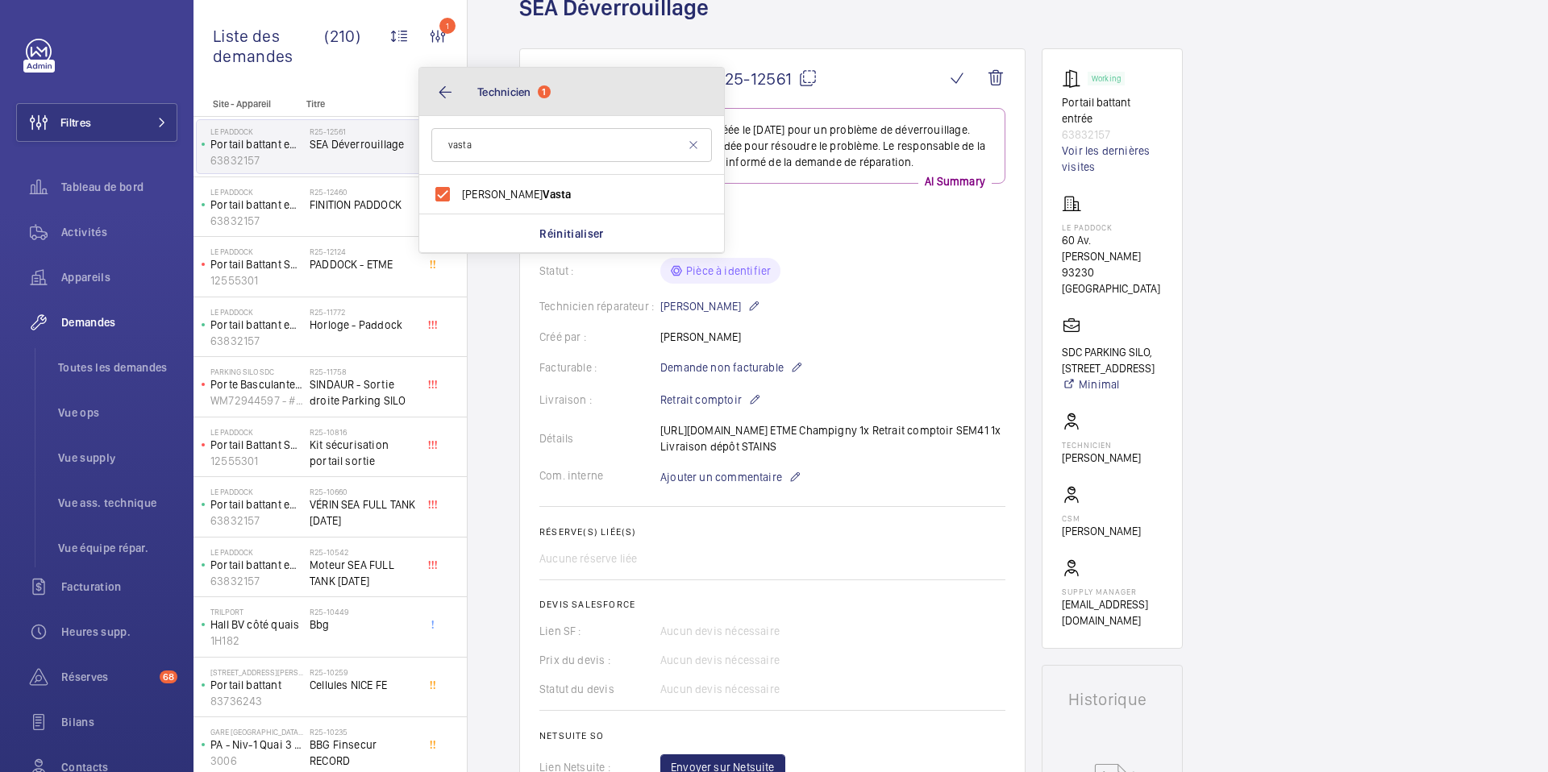
click at [438, 85] on button "Technicien 1" at bounding box center [571, 92] width 305 height 48
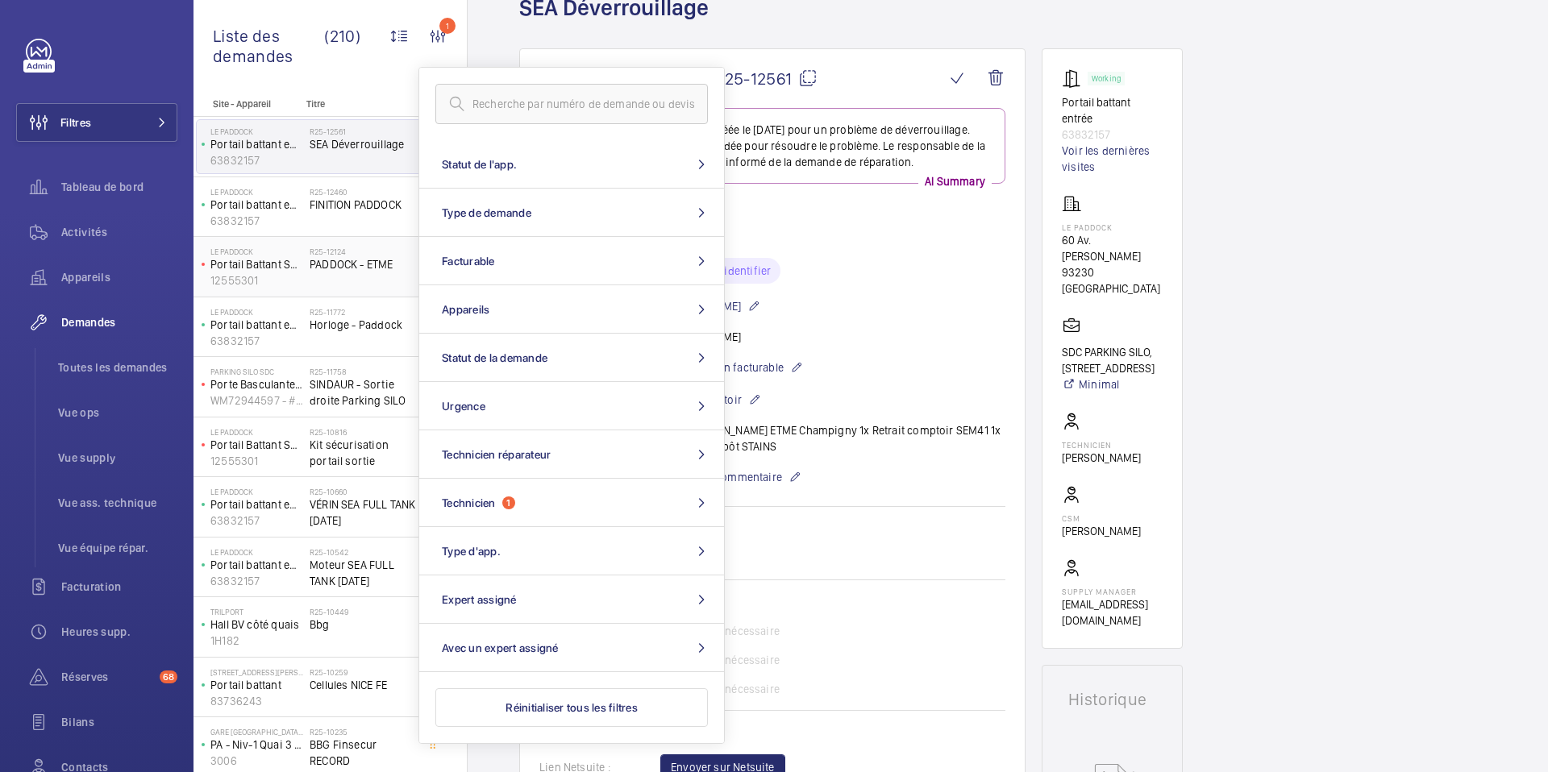
click at [366, 277] on div "R25-12124 PADDOCK - ETME" at bounding box center [363, 270] width 106 height 47
